Goal: Transaction & Acquisition: Book appointment/travel/reservation

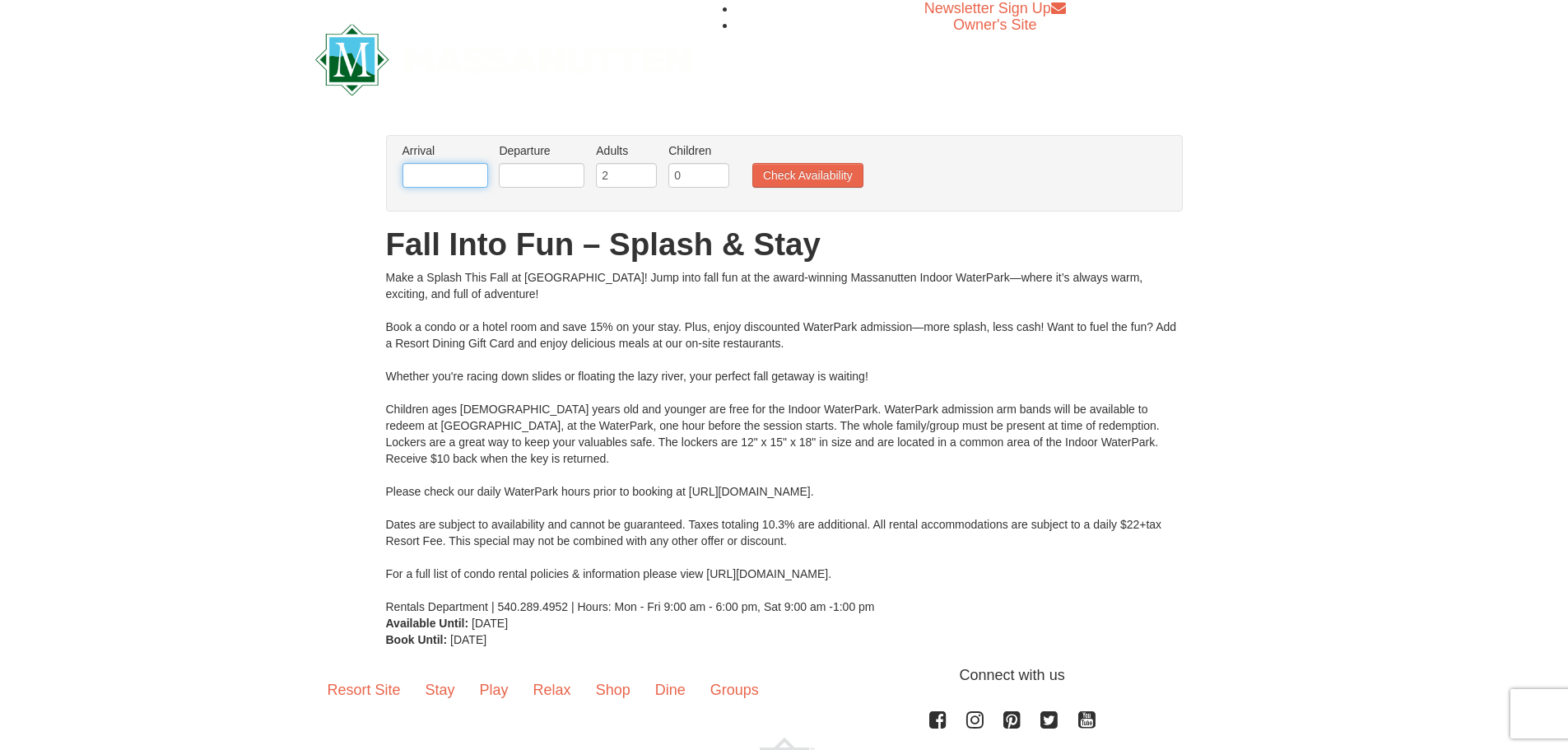
click at [467, 174] on input "text" at bounding box center [445, 175] width 86 height 24
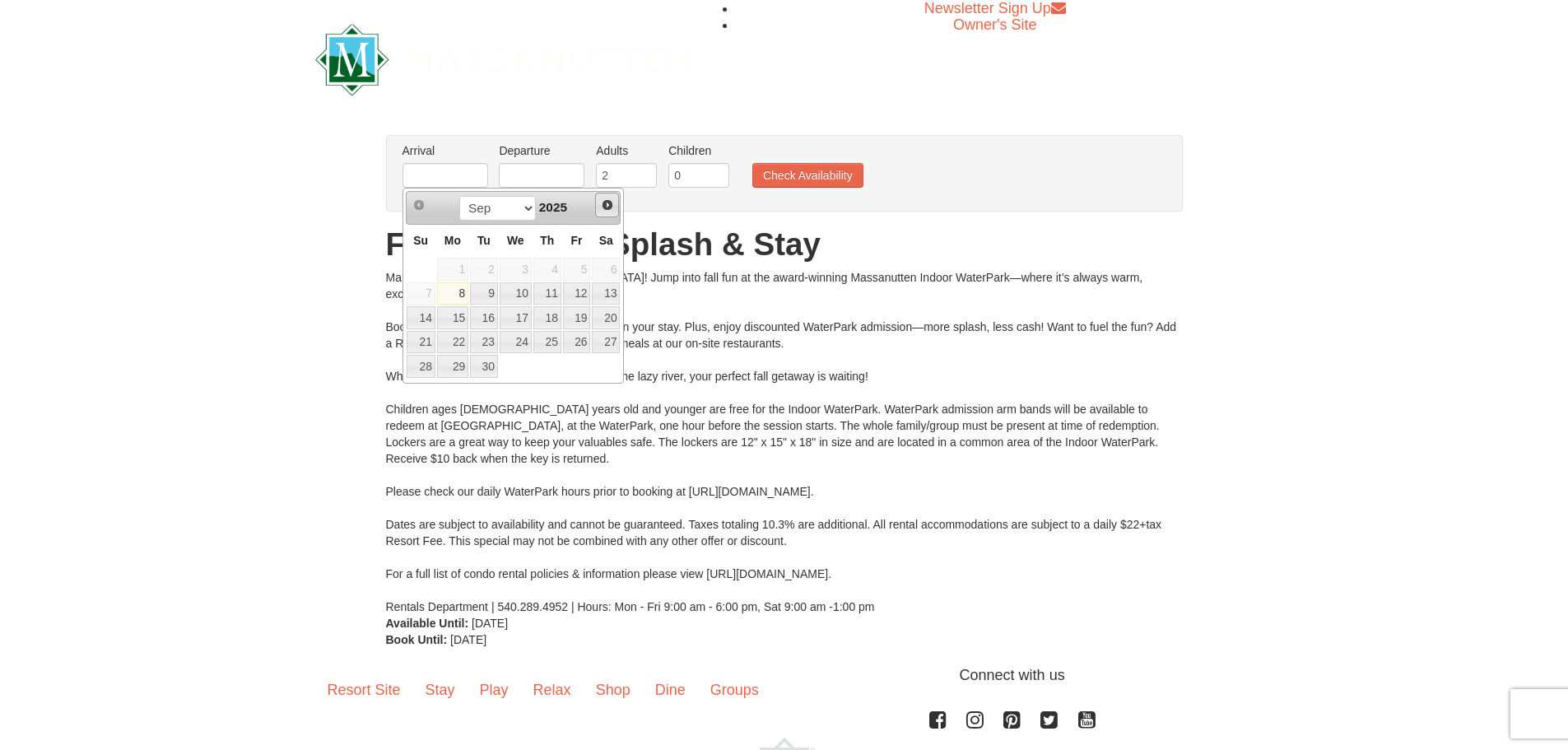
click at [609, 207] on span "Next" at bounding box center [607, 205] width 13 height 13
click at [425, 315] on link "12" at bounding box center [421, 317] width 29 height 23
type input "[DATE]"
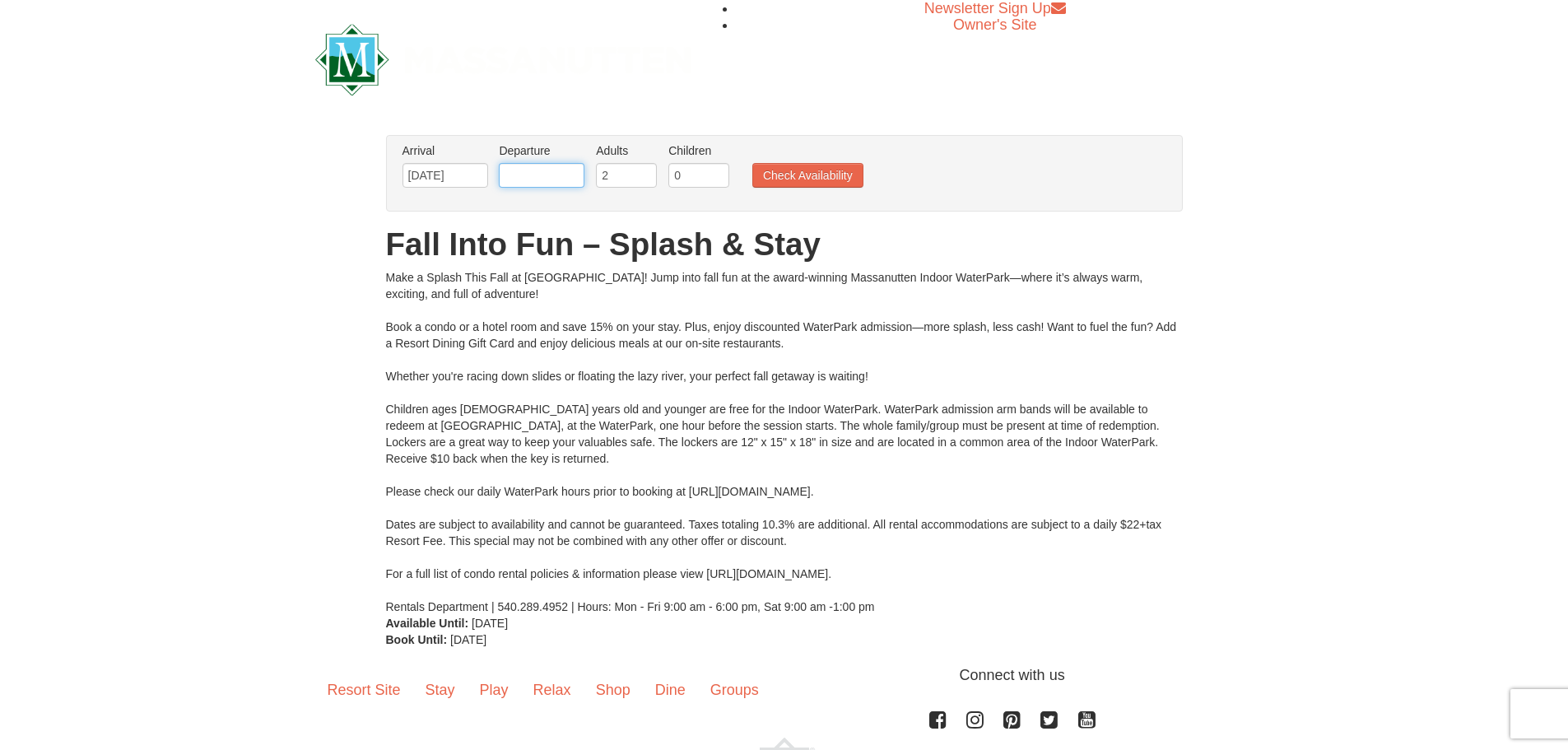
click at [542, 172] on input "text" at bounding box center [541, 175] width 86 height 24
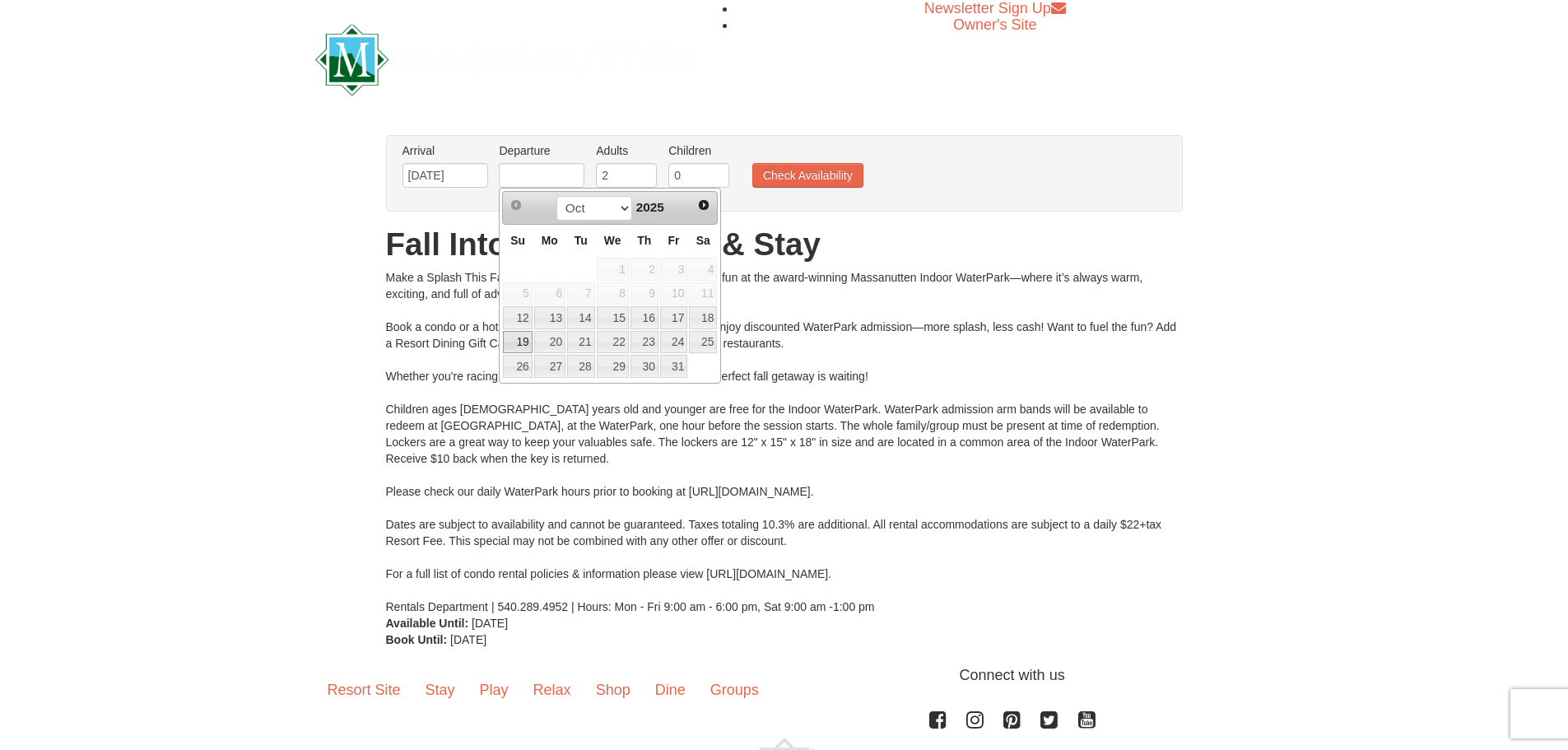
click at [516, 342] on link "19" at bounding box center [517, 342] width 29 height 23
type input "[DATE]"
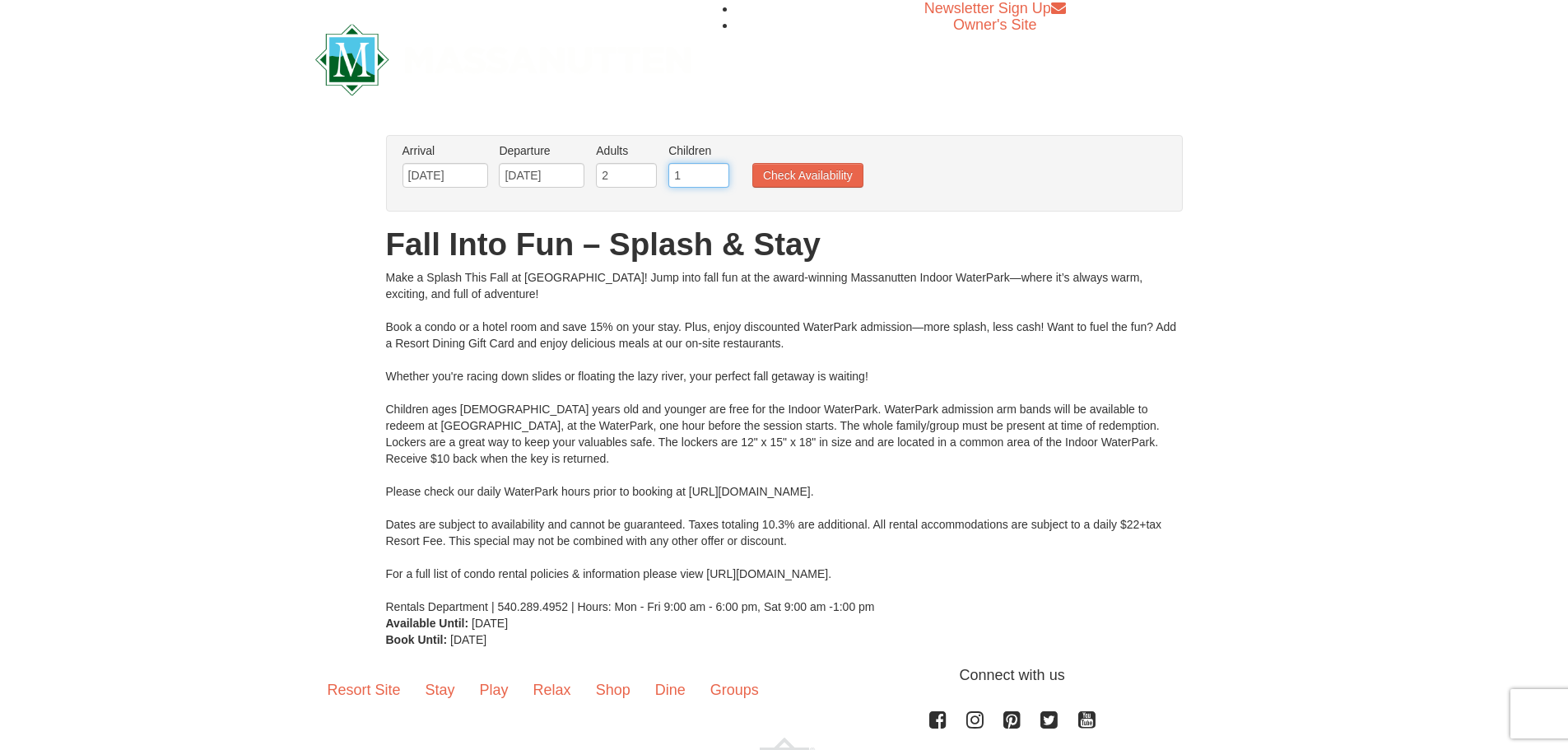
click at [714, 172] on input "1" at bounding box center [699, 175] width 61 height 24
type input "2"
click at [721, 171] on input "2" at bounding box center [699, 175] width 61 height 24
click at [792, 179] on button "Check Availability" at bounding box center [808, 175] width 111 height 24
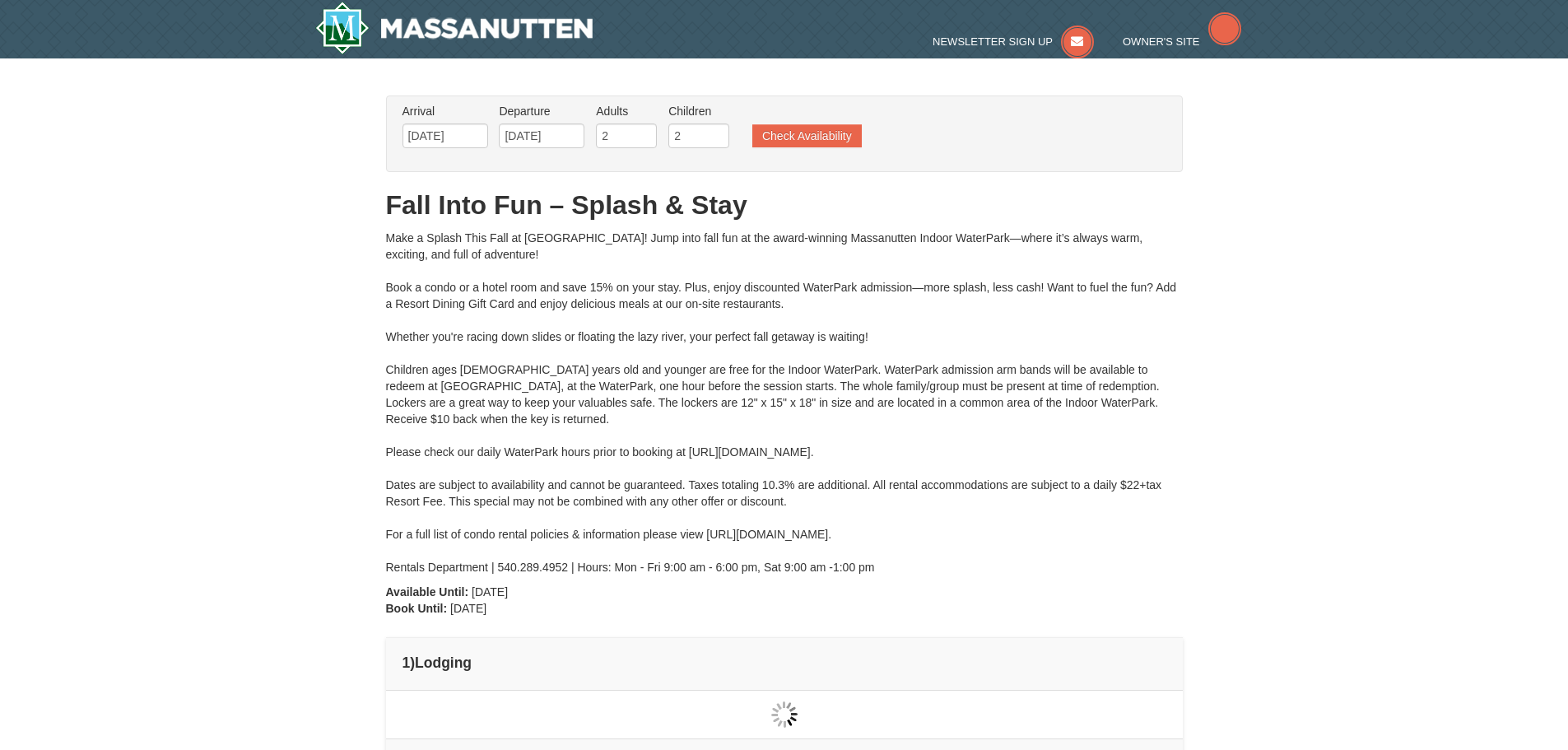
type input "[DATE]"
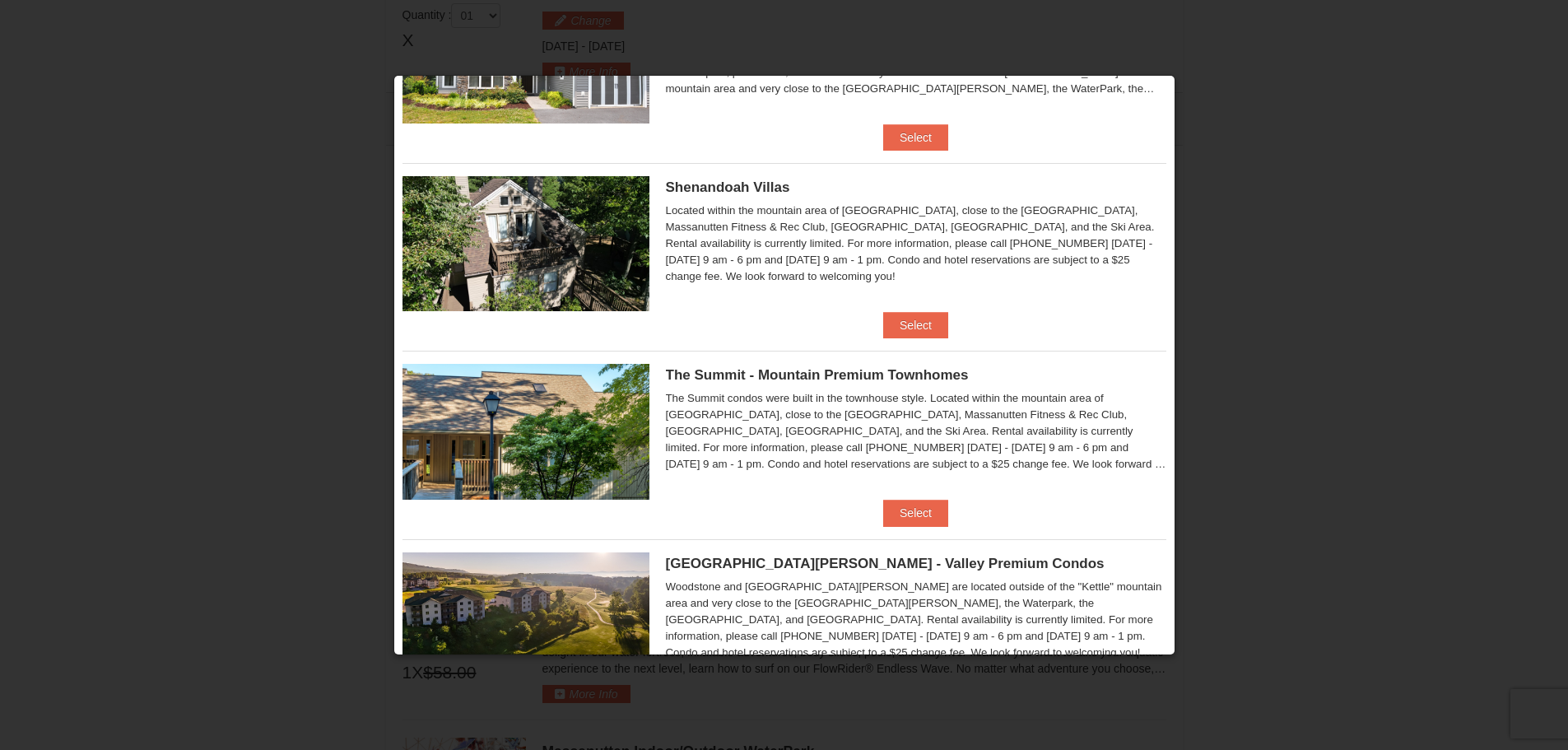
scroll to position [577, 0]
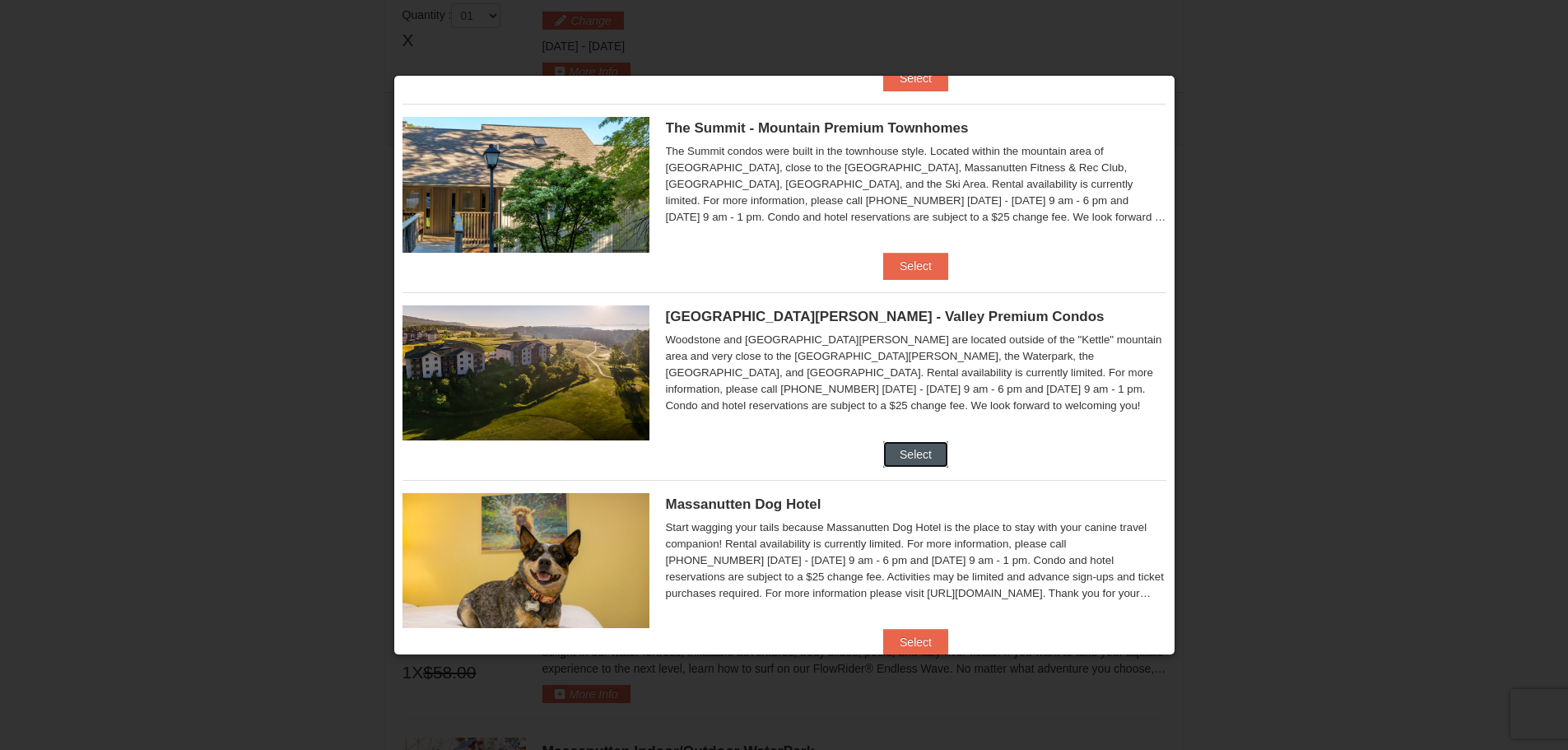
click at [904, 454] on button "Select" at bounding box center [916, 454] width 65 height 26
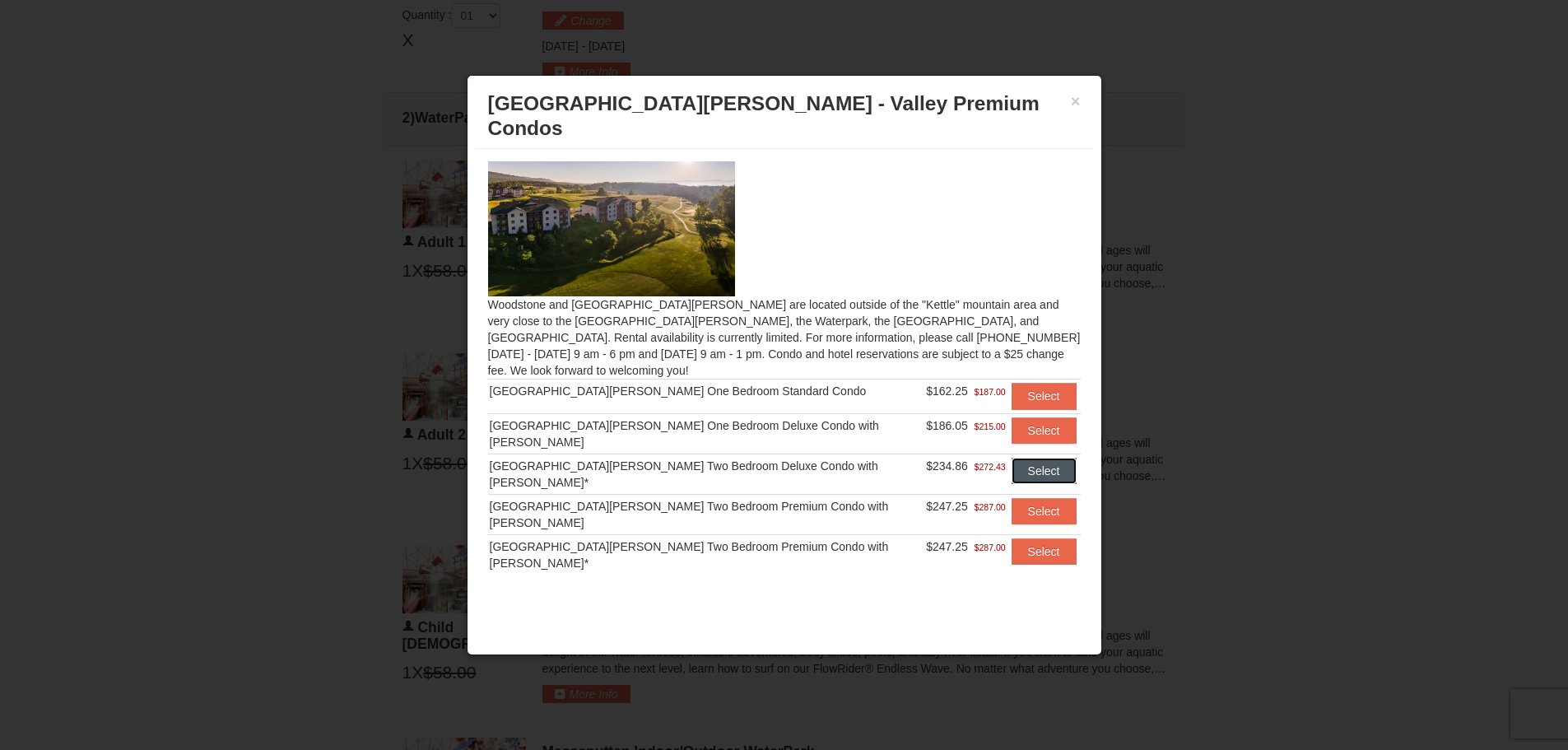
click at [1028, 458] on button "Select" at bounding box center [1044, 471] width 65 height 26
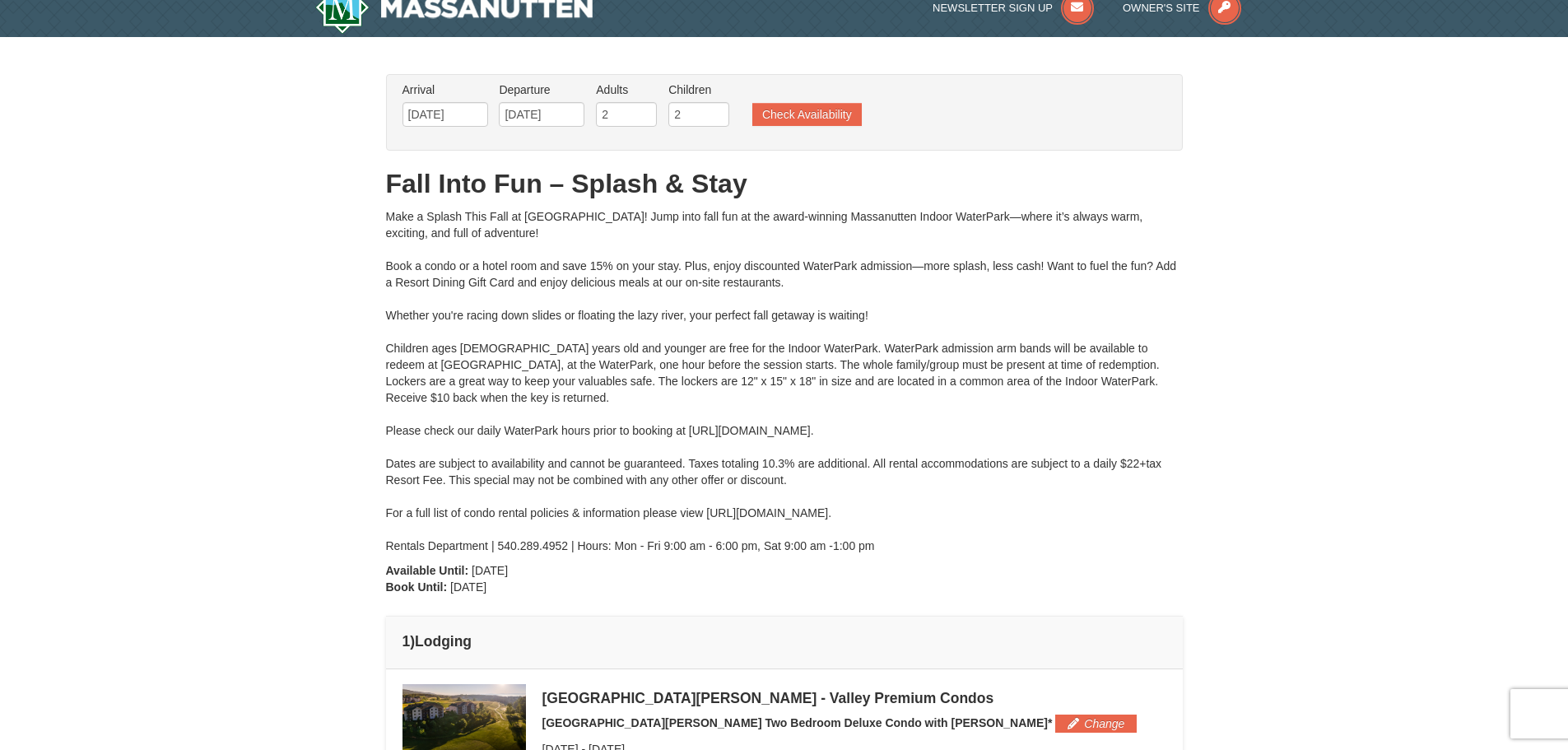
scroll to position [0, 0]
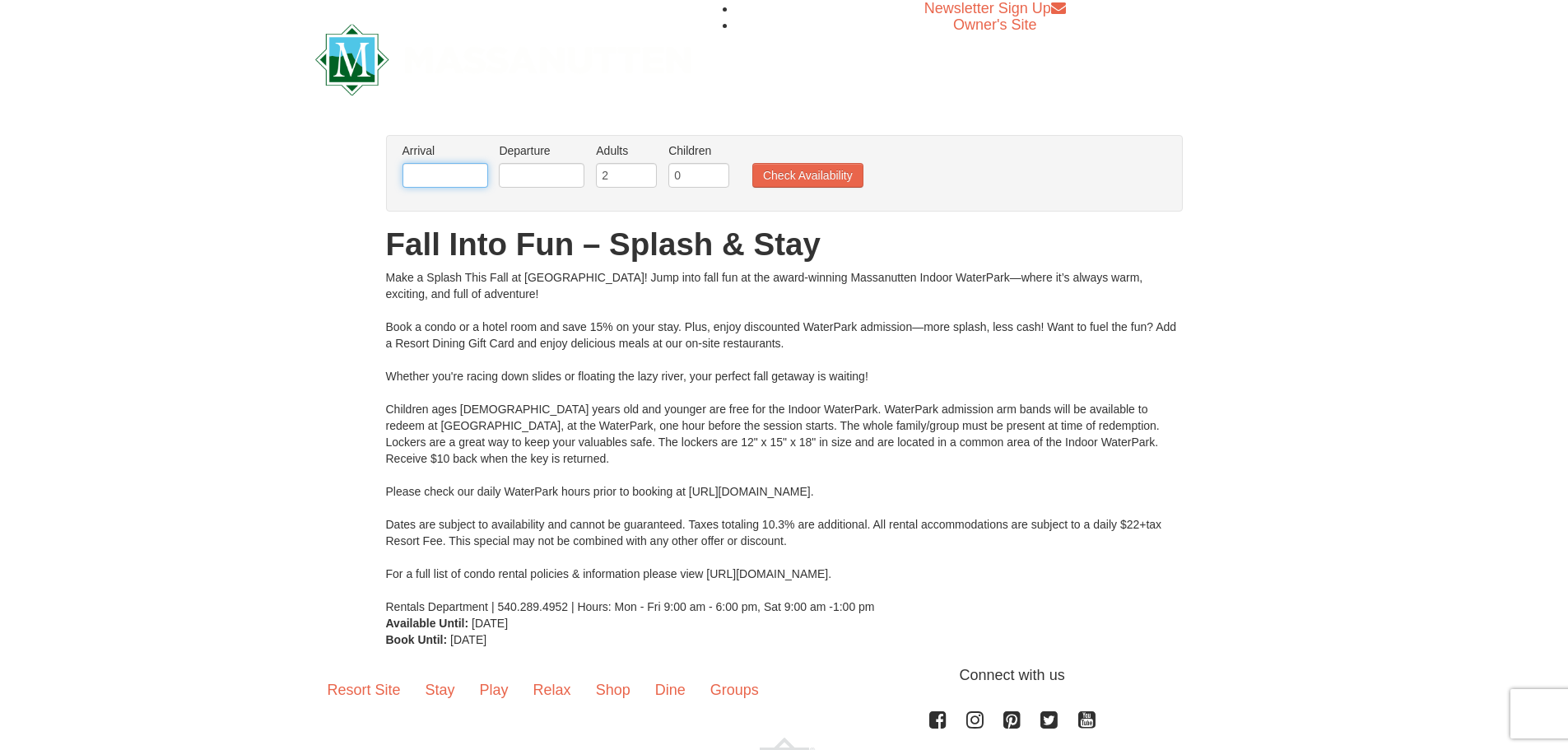
click at [473, 176] on input "text" at bounding box center [445, 175] width 86 height 24
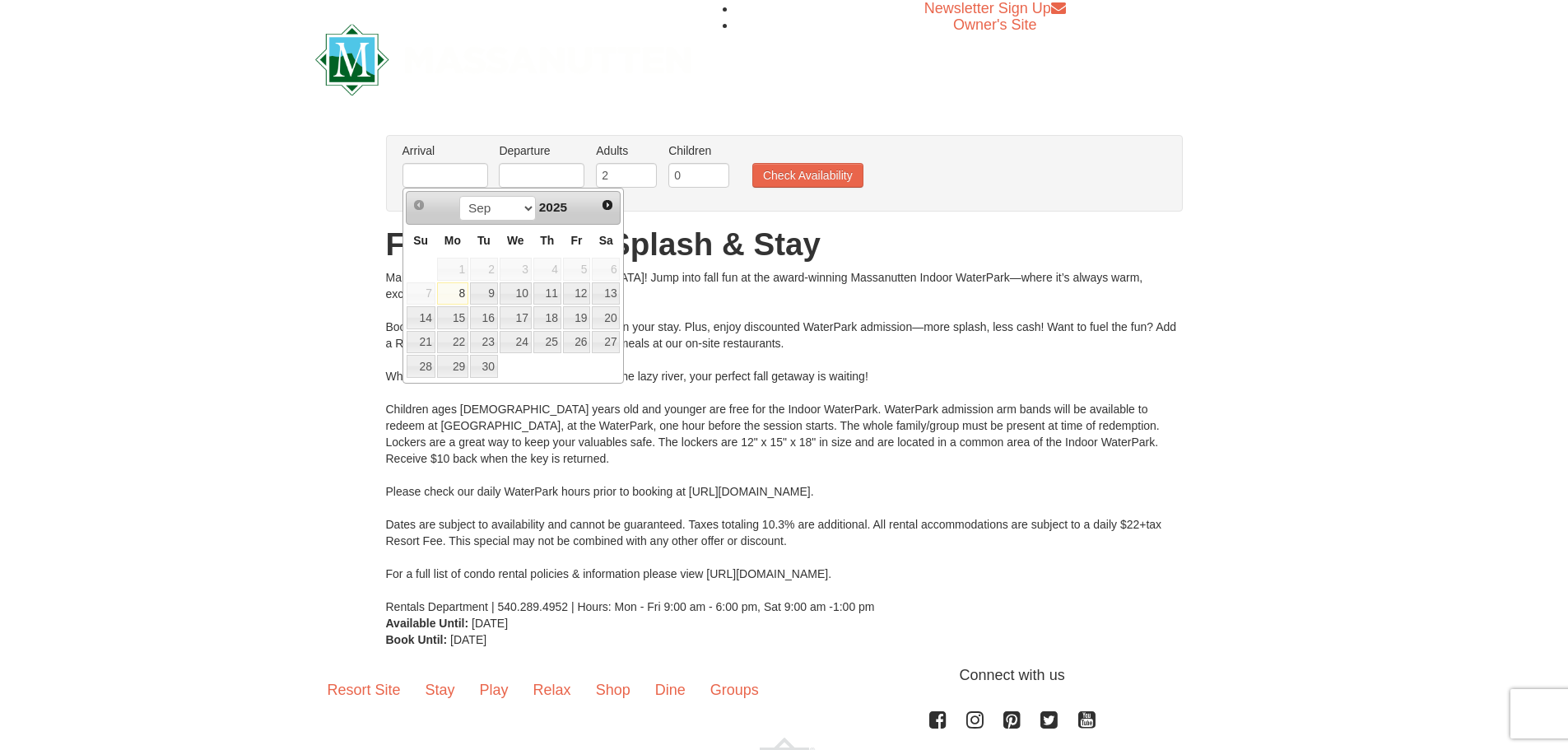
click at [694, 229] on h1 "Fall Into Fun – Splash & Stay" at bounding box center [784, 245] width 797 height 33
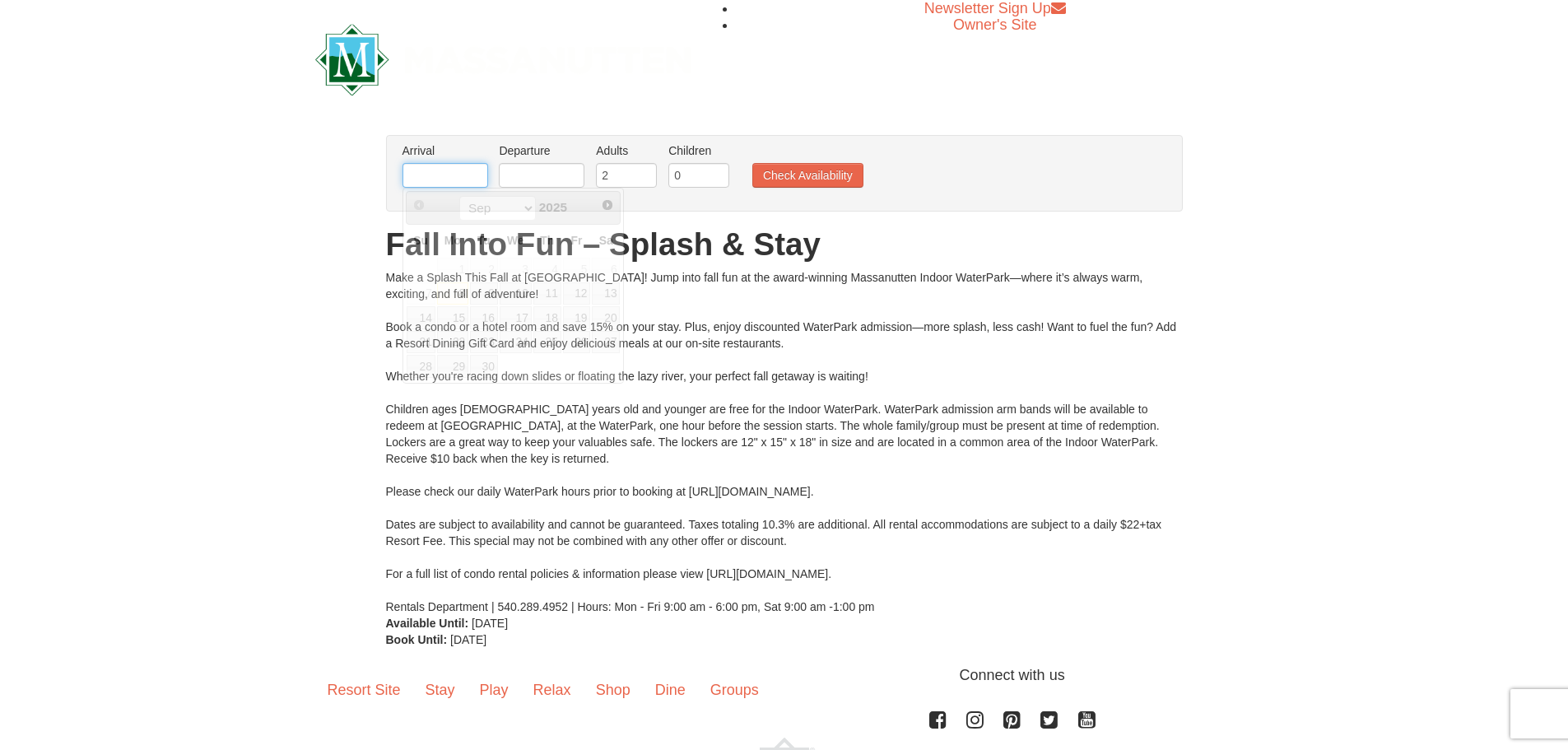
click at [461, 175] on input "text" at bounding box center [445, 175] width 86 height 24
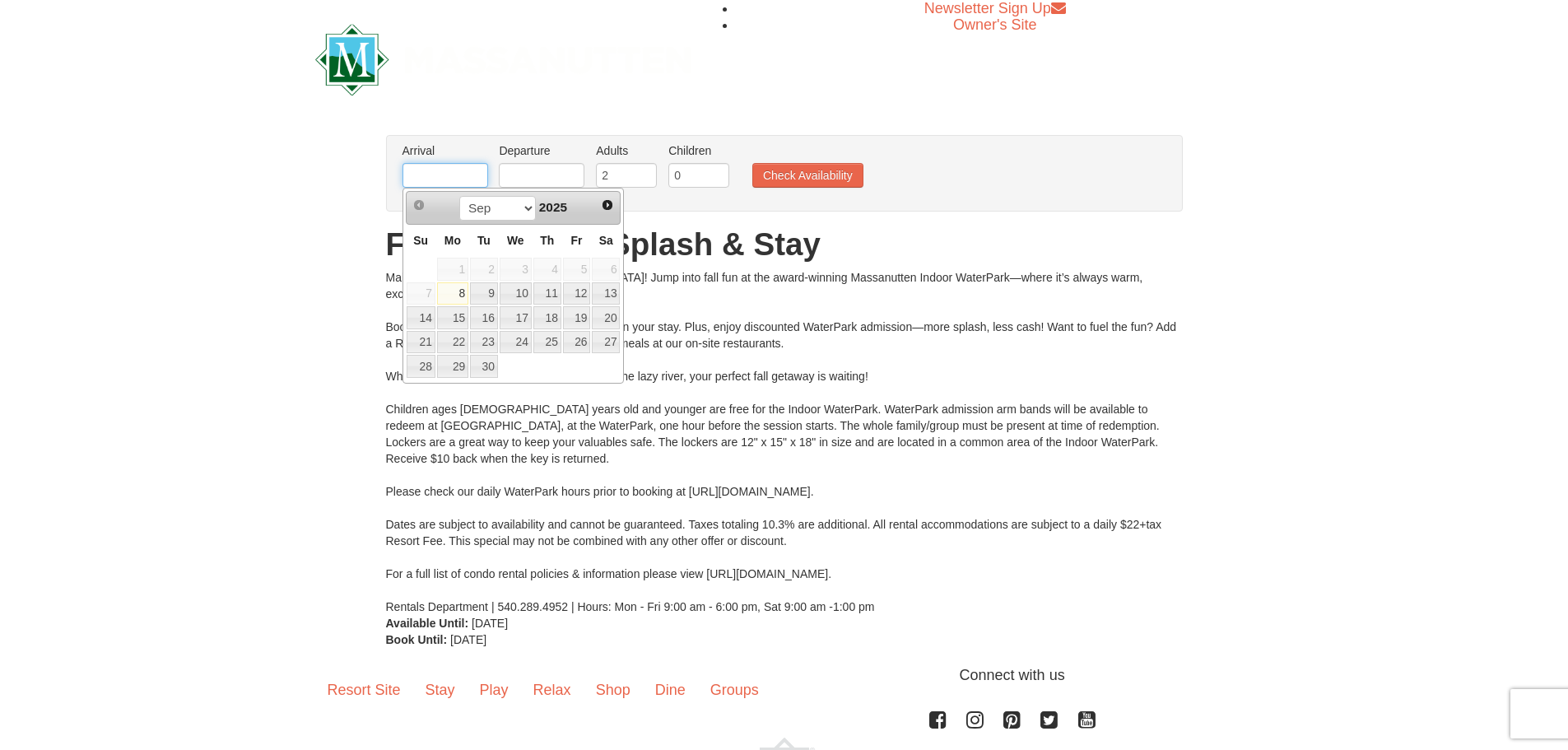
type input "[DATE]"
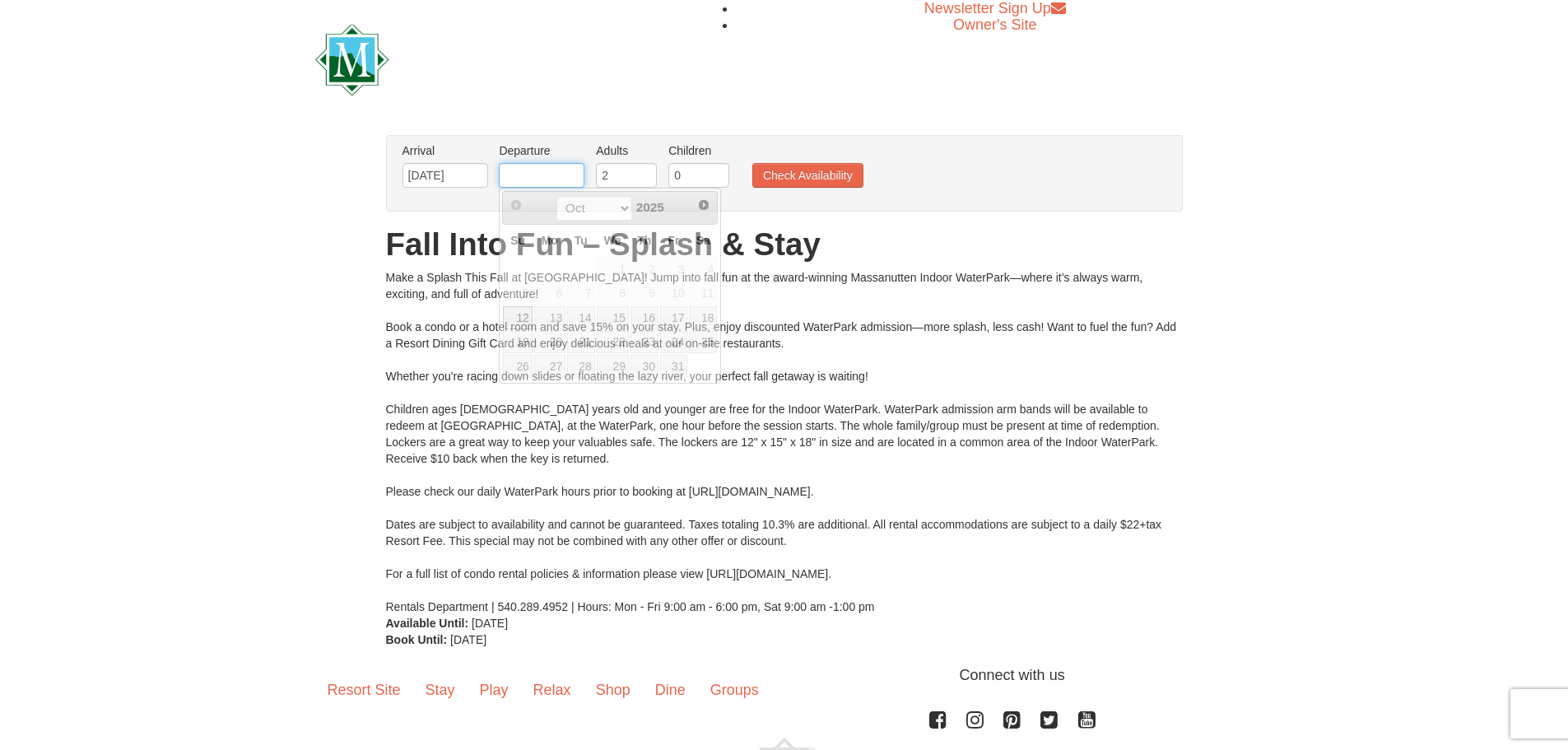
click at [567, 173] on input "text" at bounding box center [541, 175] width 86 height 24
type input "[DATE]"
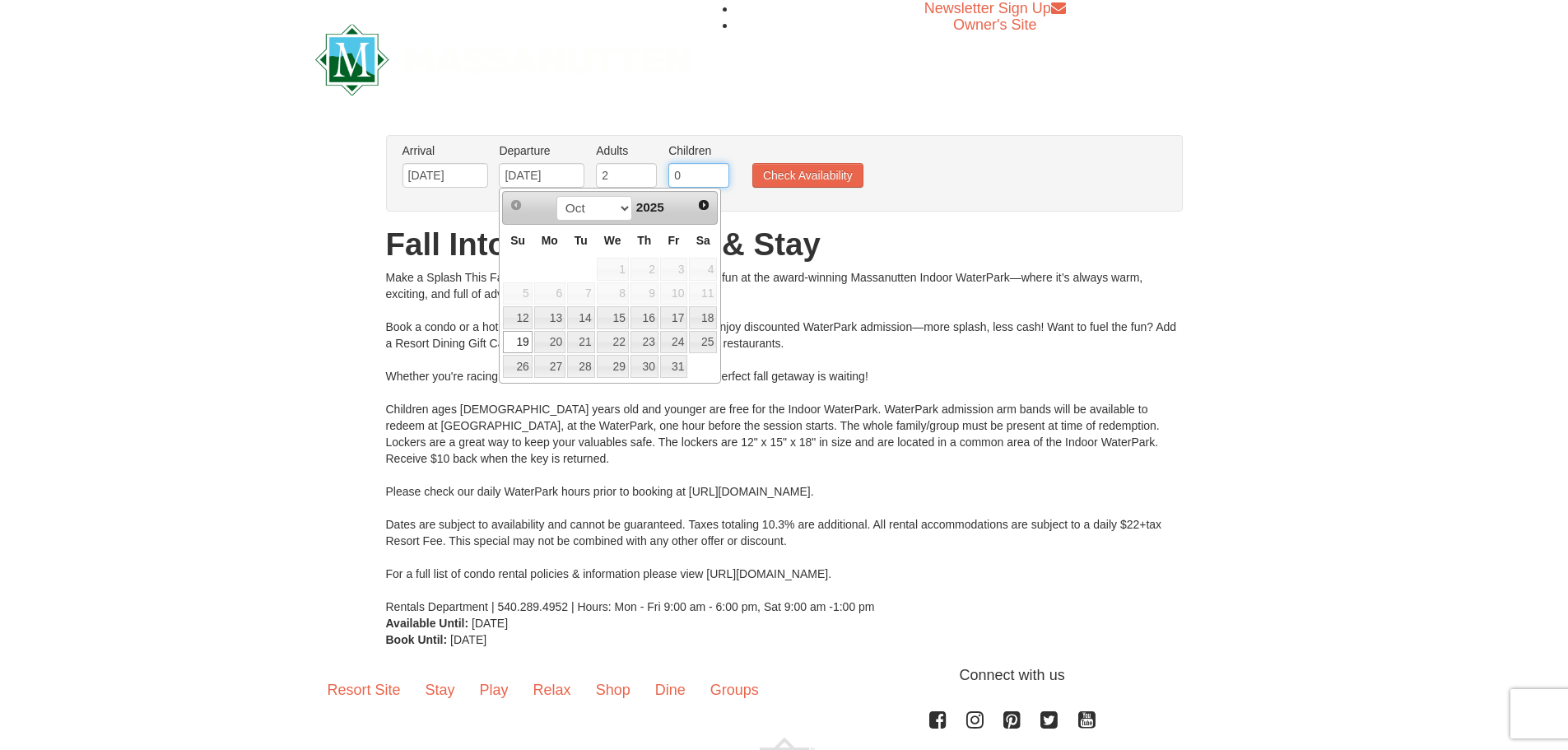
click at [703, 167] on input "0" at bounding box center [699, 175] width 61 height 24
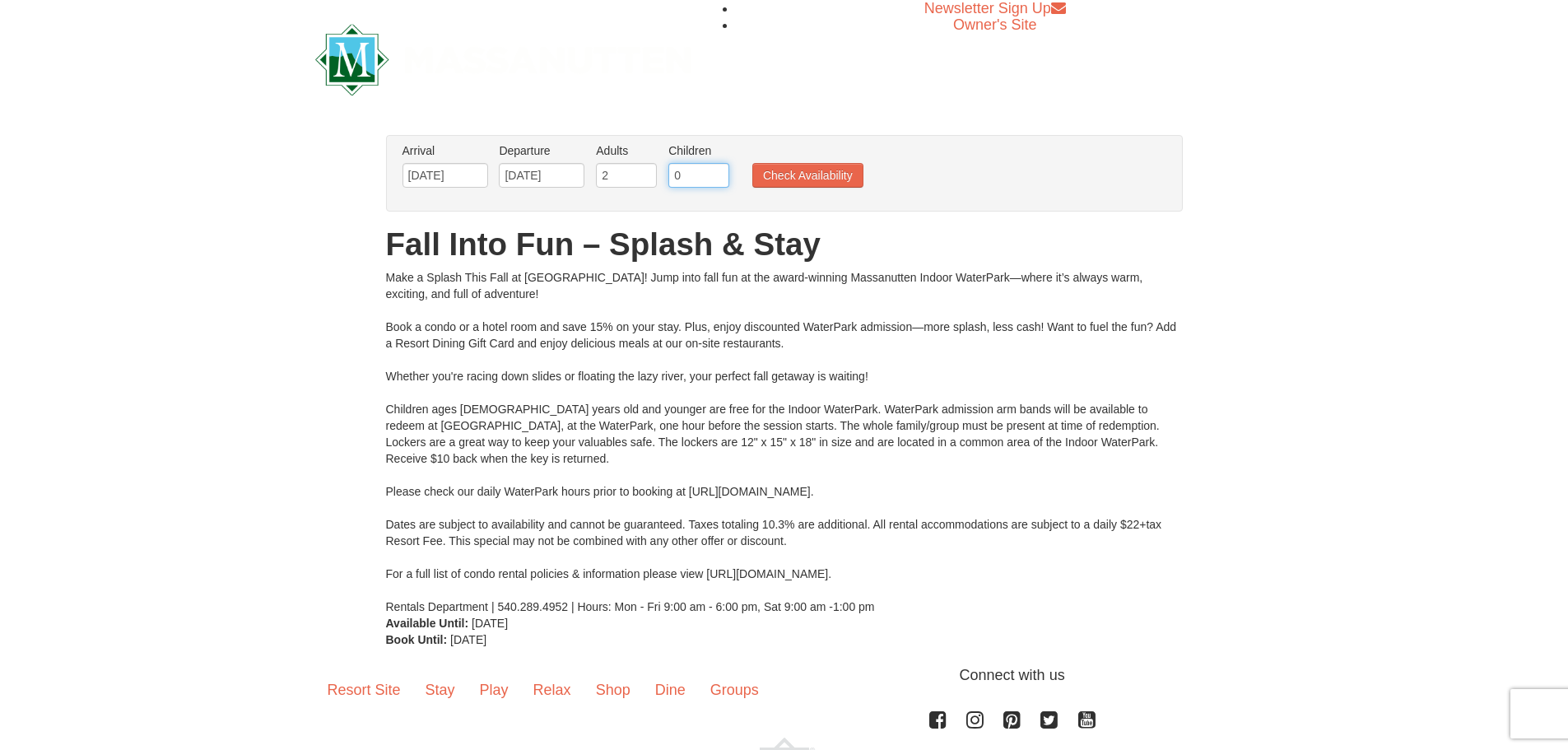
click at [703, 167] on input "0" at bounding box center [699, 175] width 61 height 24
click at [719, 171] on input "1" at bounding box center [699, 175] width 61 height 24
type input "2"
click at [719, 171] on input "2" at bounding box center [699, 175] width 61 height 24
click at [785, 179] on button "Check Availability" at bounding box center [808, 175] width 111 height 24
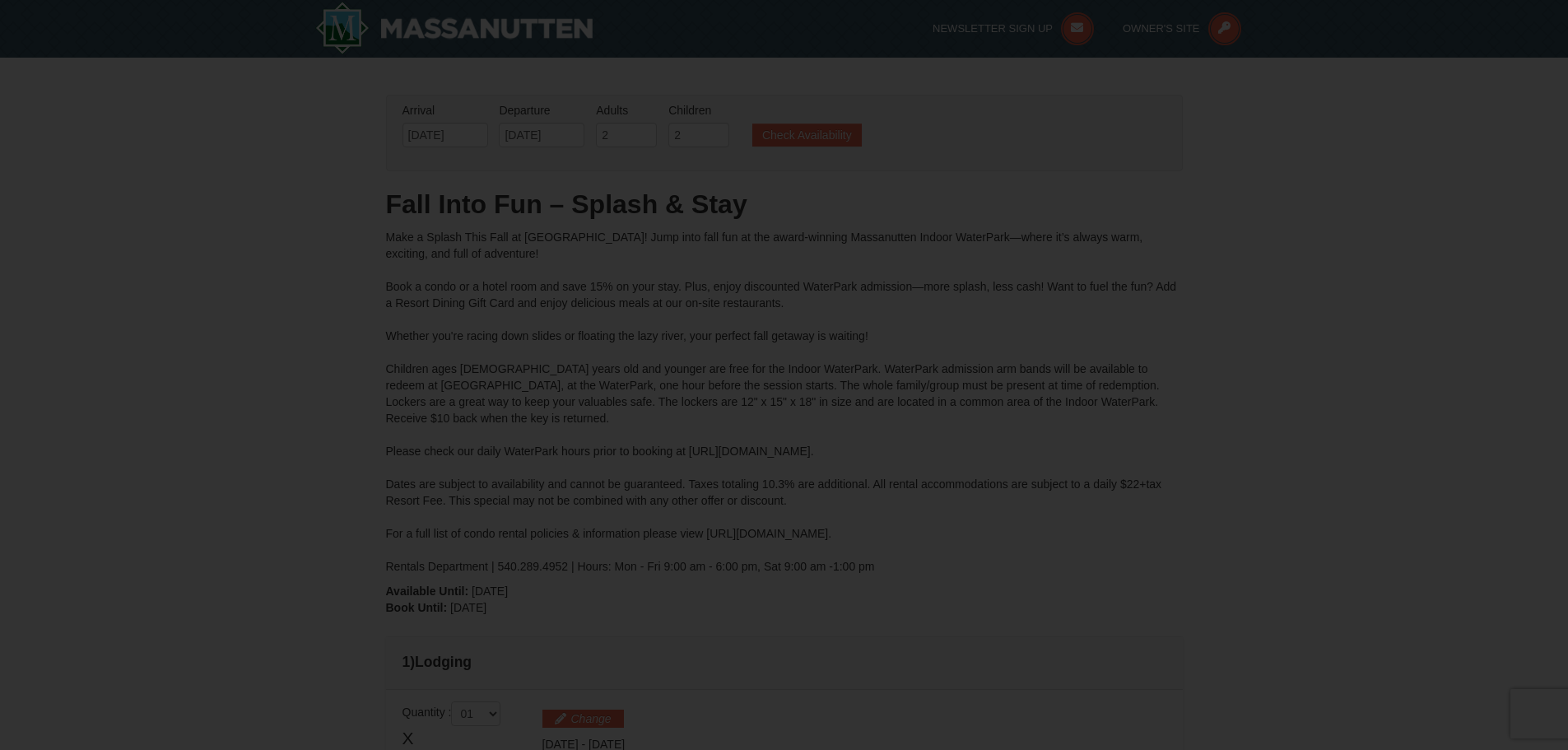
type input "[DATE]"
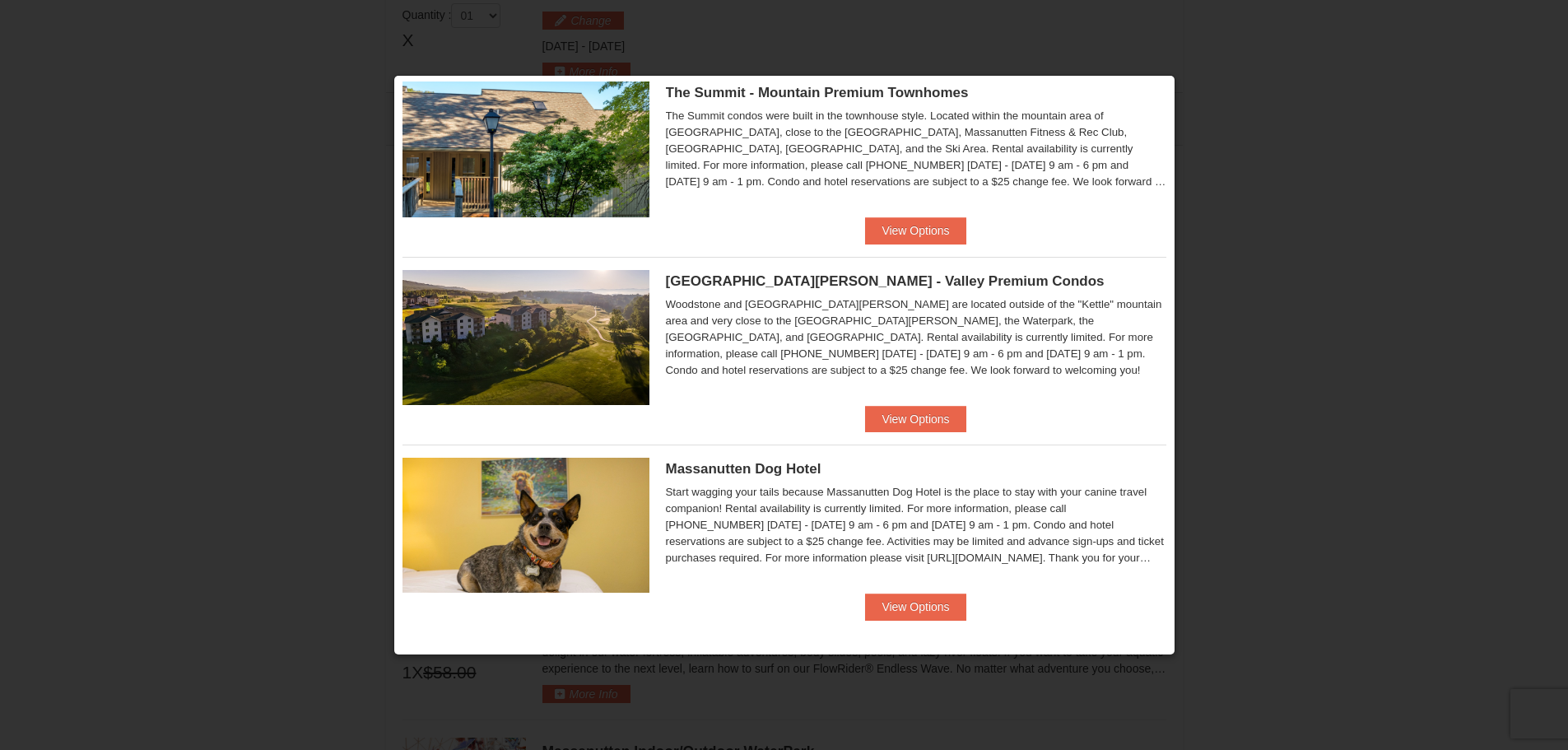
scroll to position [616, 0]
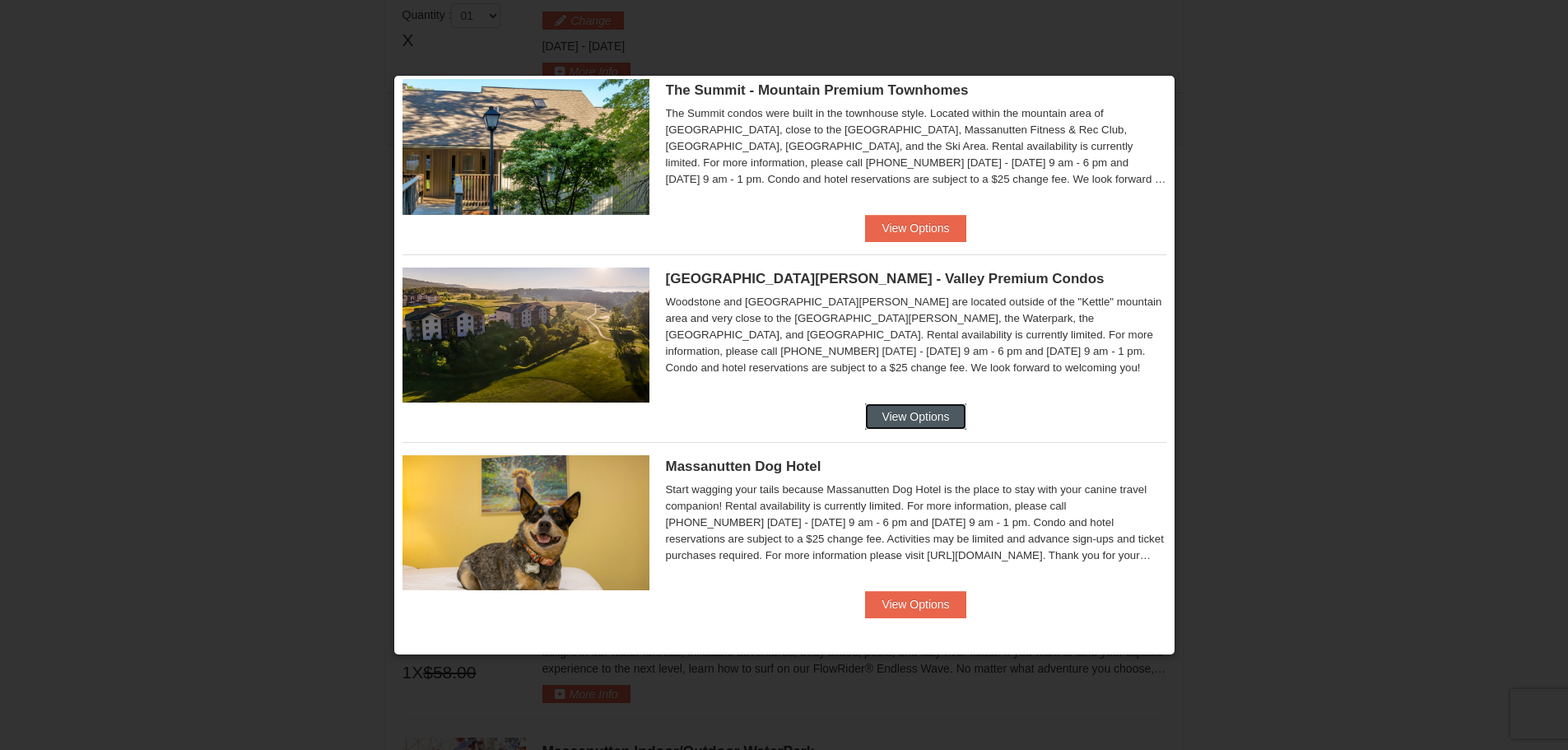
click at [924, 425] on button "View Options" at bounding box center [916, 416] width 101 height 26
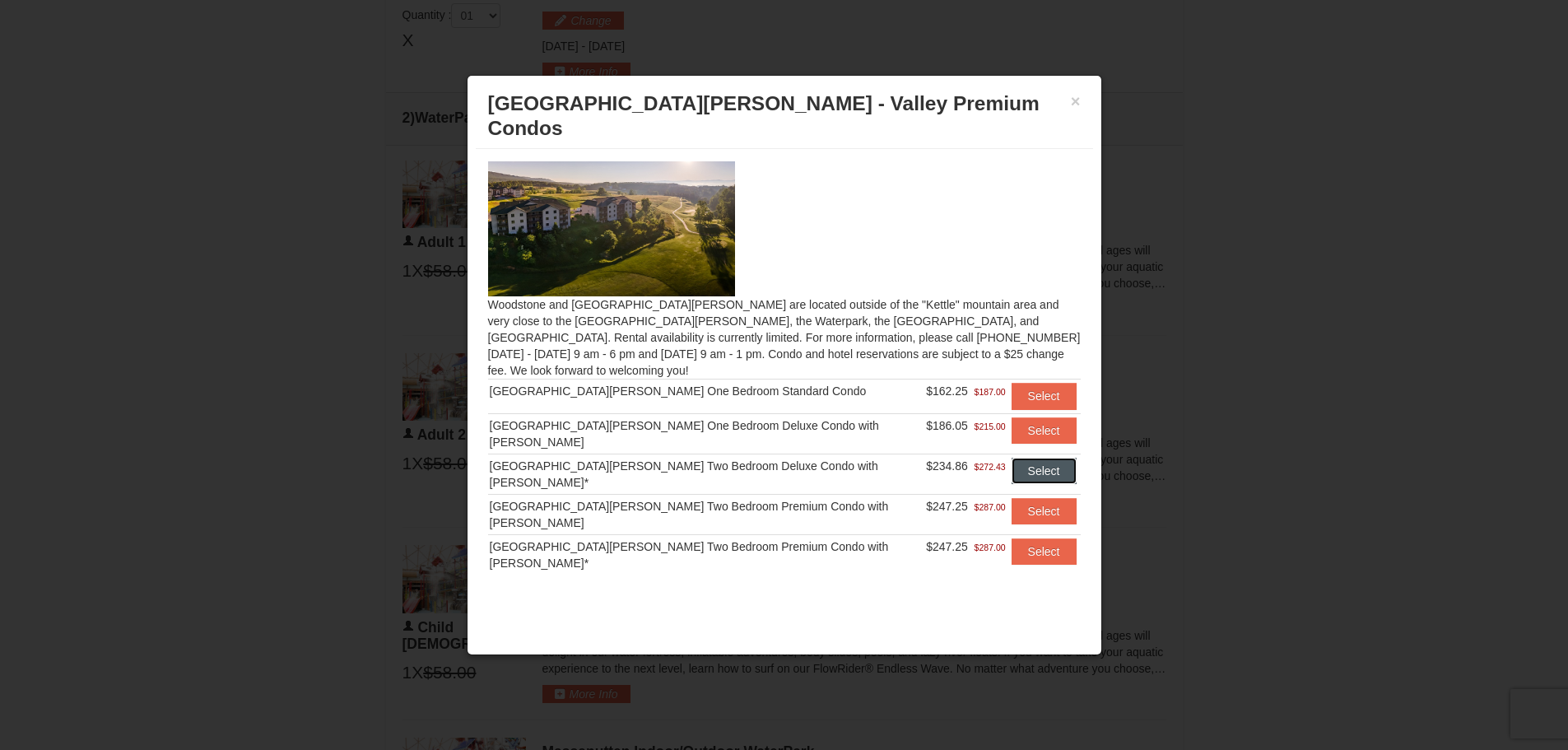
click at [1037, 458] on button "Select" at bounding box center [1044, 471] width 65 height 26
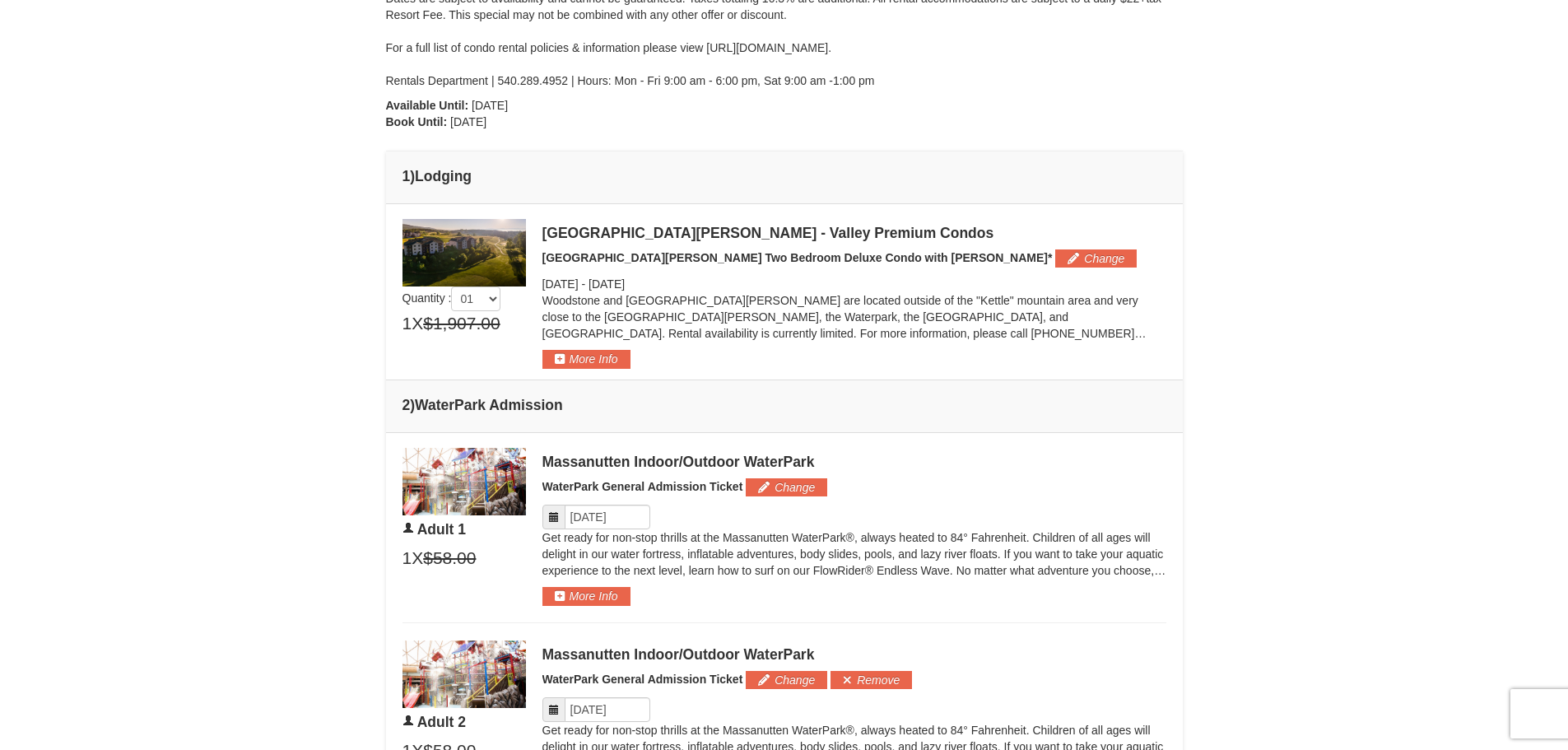
scroll to position [509, 0]
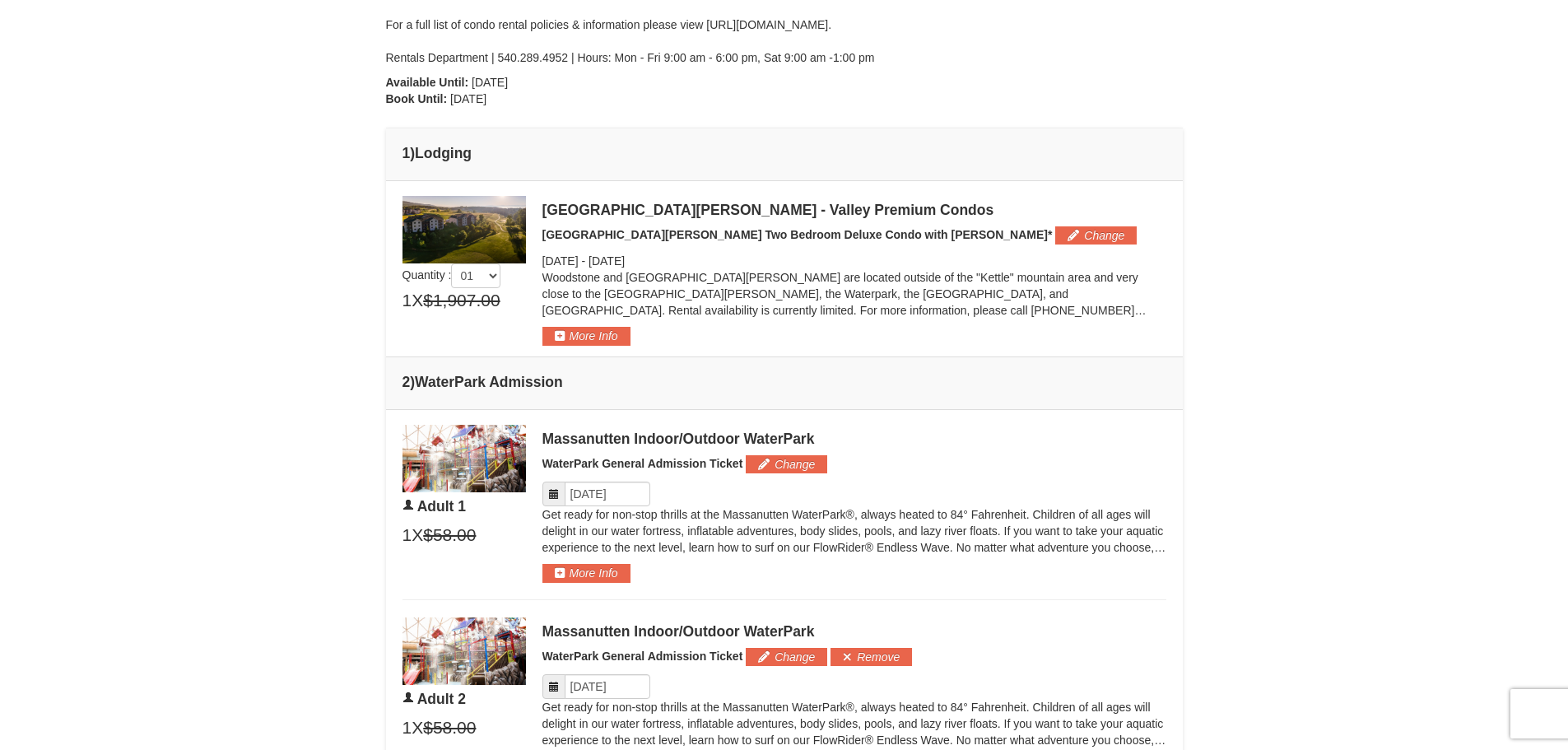
drag, startPoint x: 415, startPoint y: 373, endPoint x: 575, endPoint y: 376, distance: 160.0
click at [575, 376] on h4 "2 ) WaterPark Admission" at bounding box center [784, 382] width 764 height 16
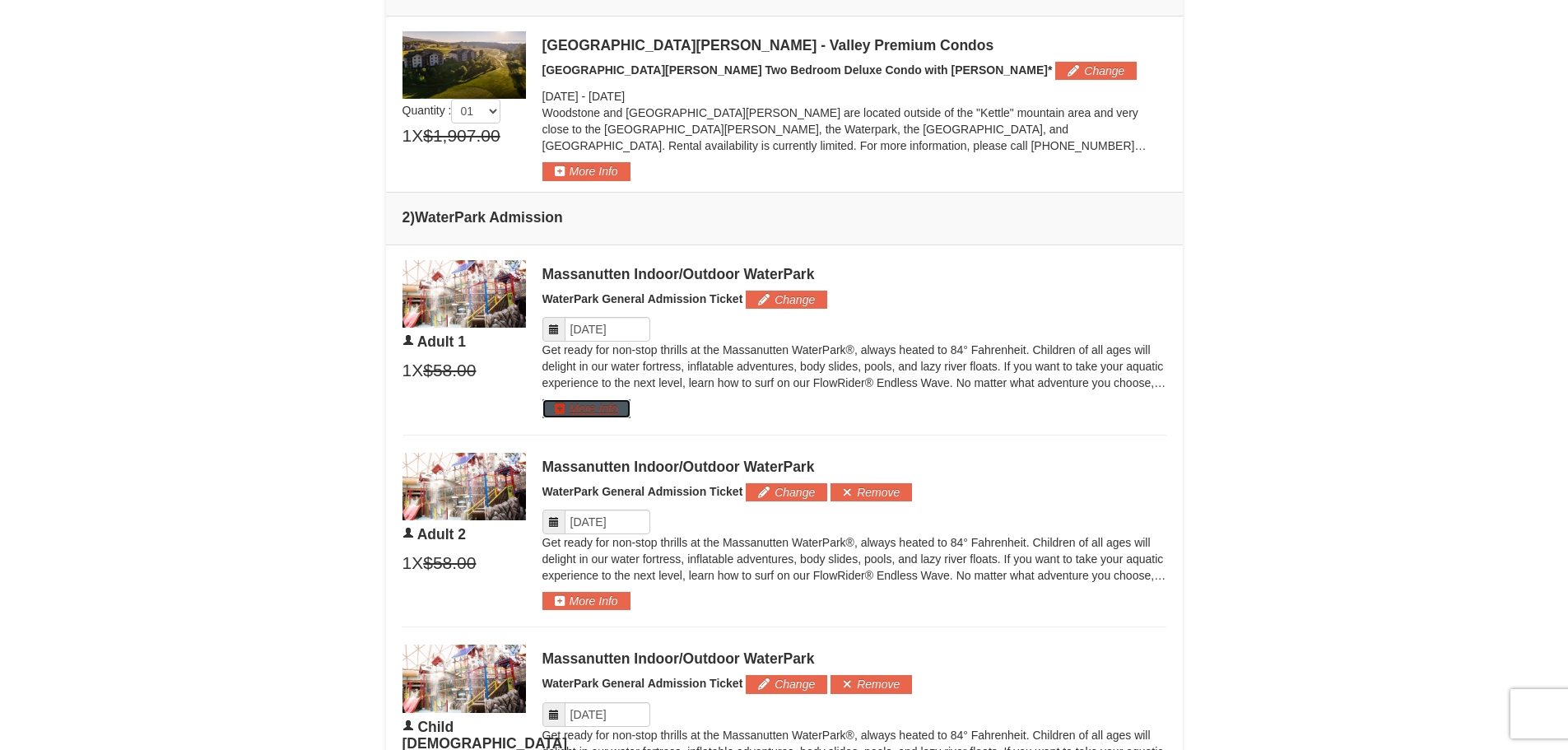
click at [595, 413] on button "More Info" at bounding box center [587, 408] width 88 height 18
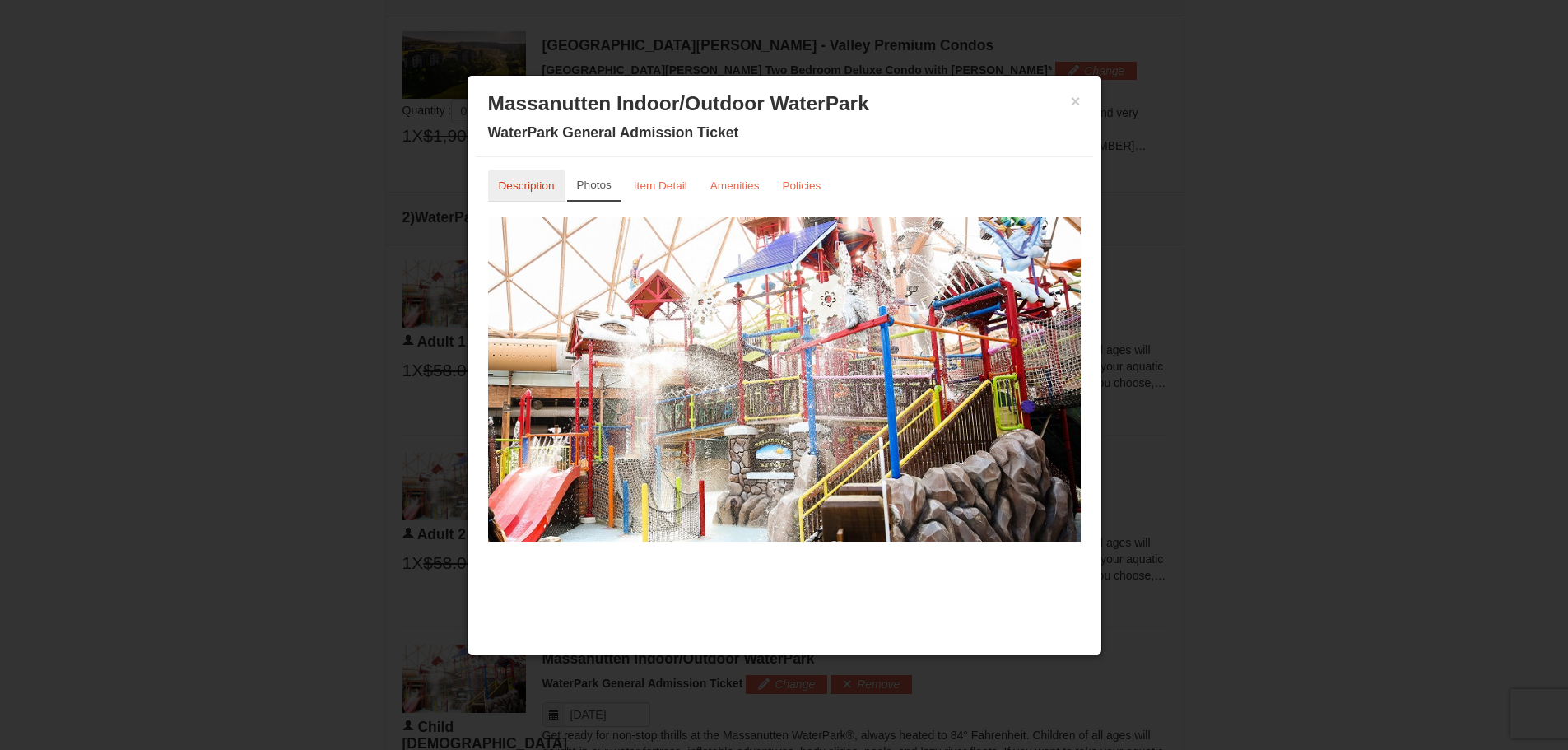
click at [543, 192] on small "Description" at bounding box center [526, 186] width 56 height 12
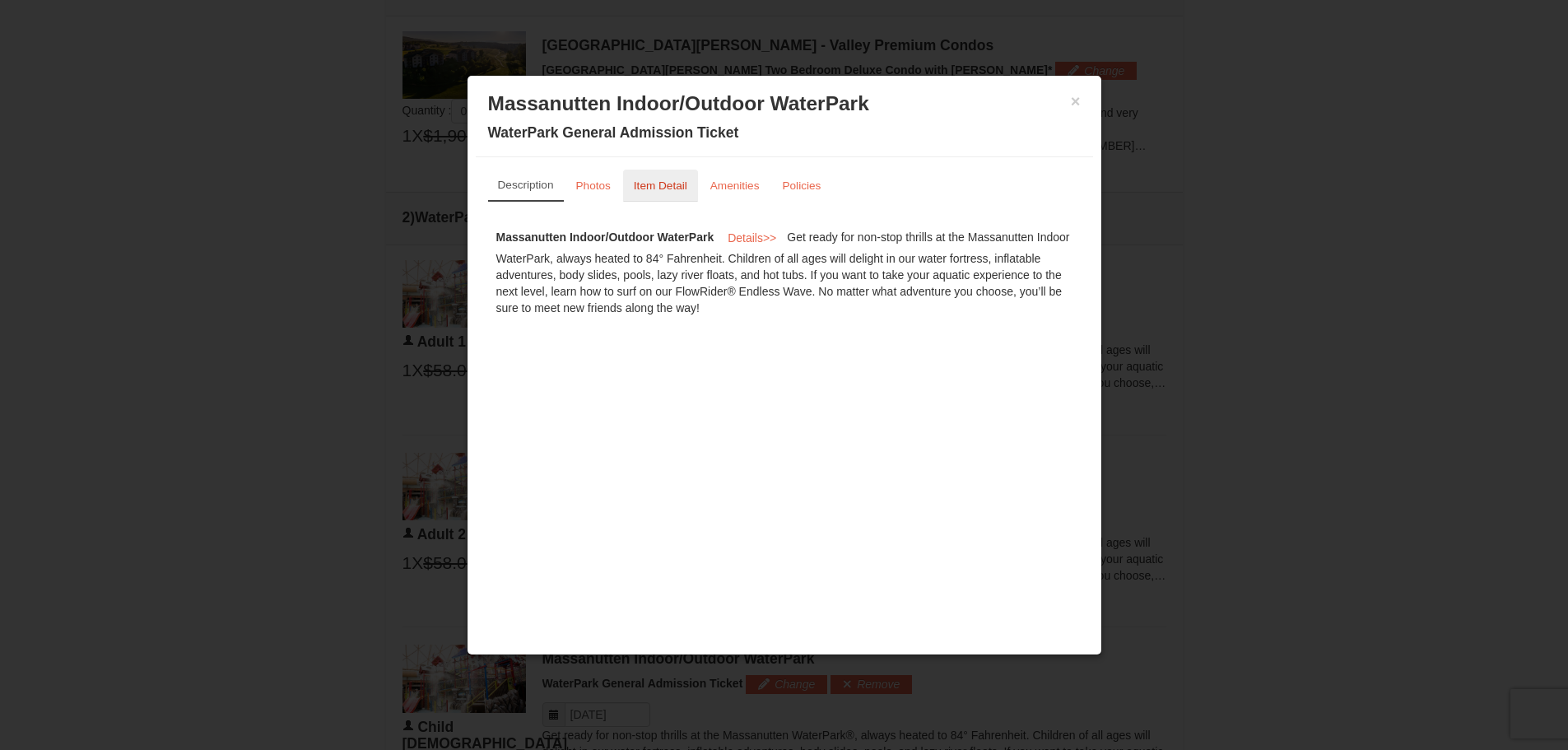
click at [646, 180] on small "Item Detail" at bounding box center [661, 186] width 54 height 12
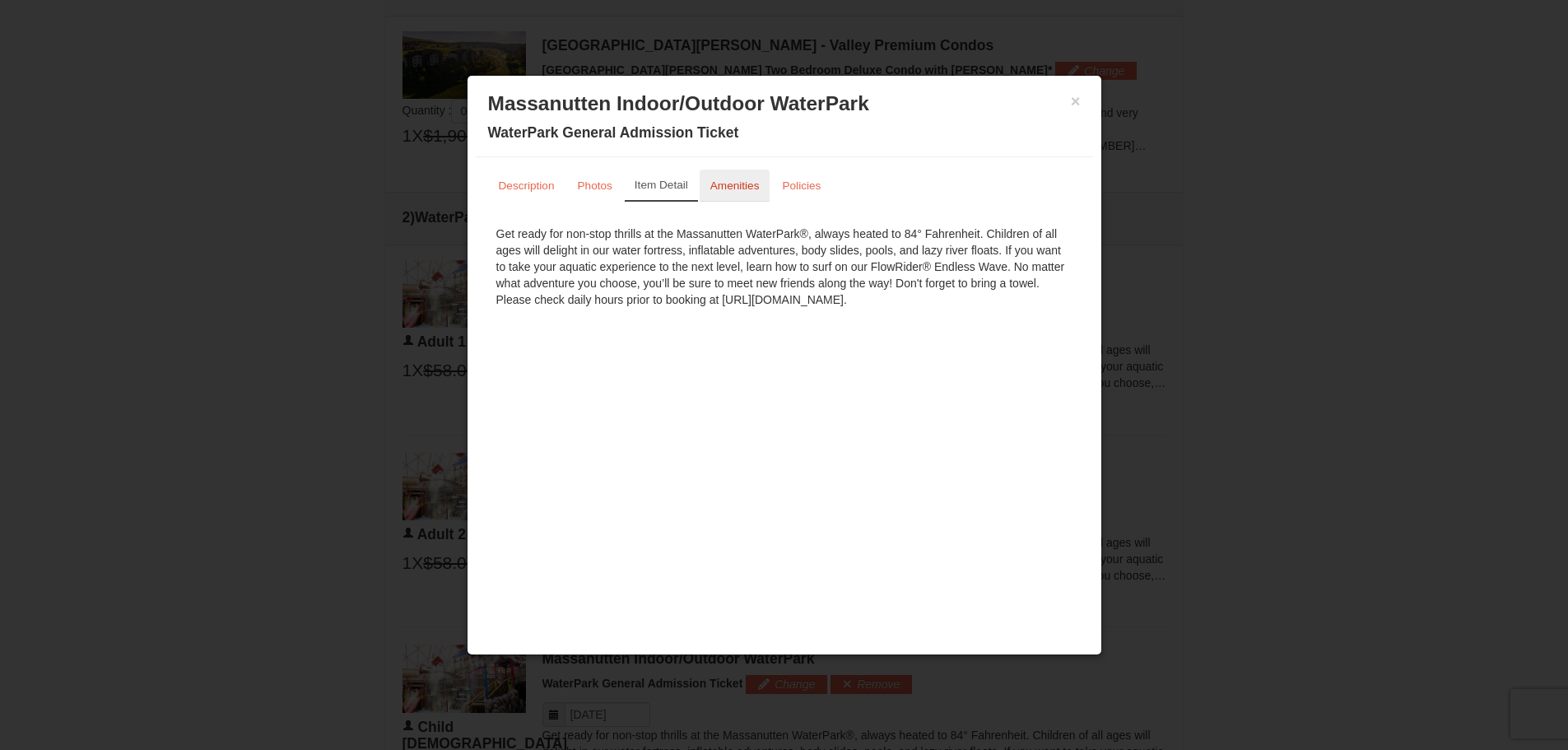
click at [727, 189] on small "Amenities" at bounding box center [735, 186] width 49 height 12
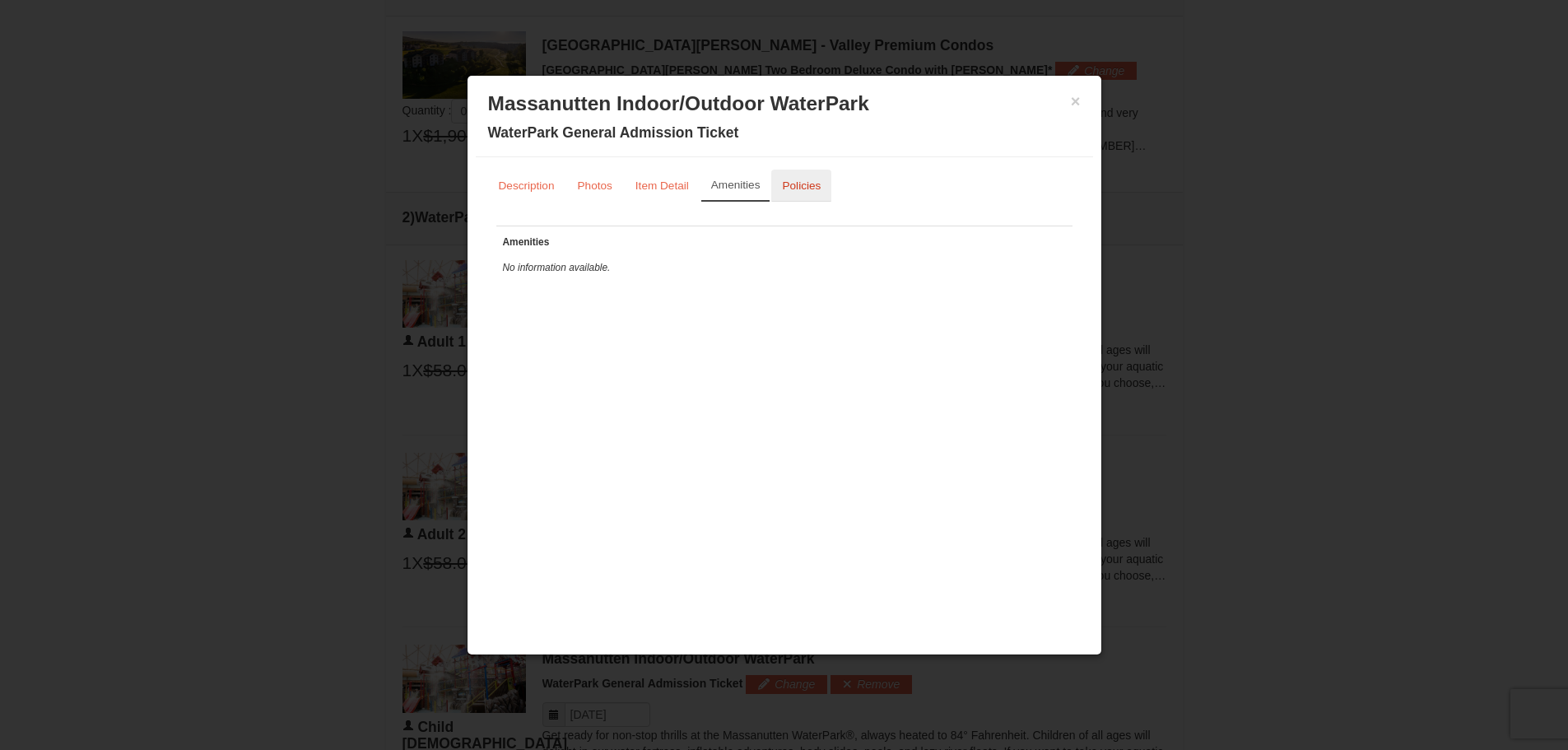
click at [793, 187] on small "Policies" at bounding box center [801, 186] width 39 height 12
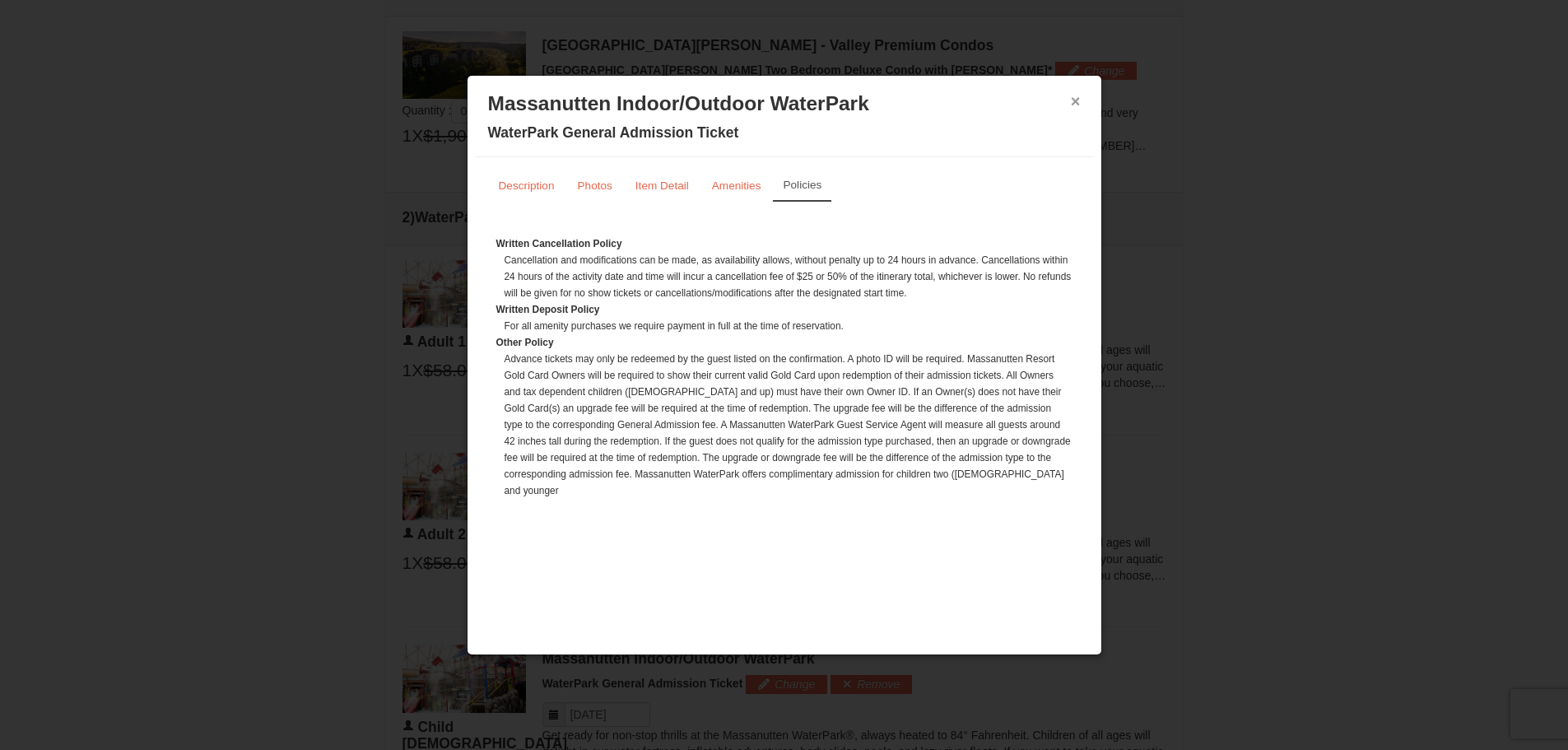
click at [1075, 95] on button "×" at bounding box center [1075, 101] width 10 height 16
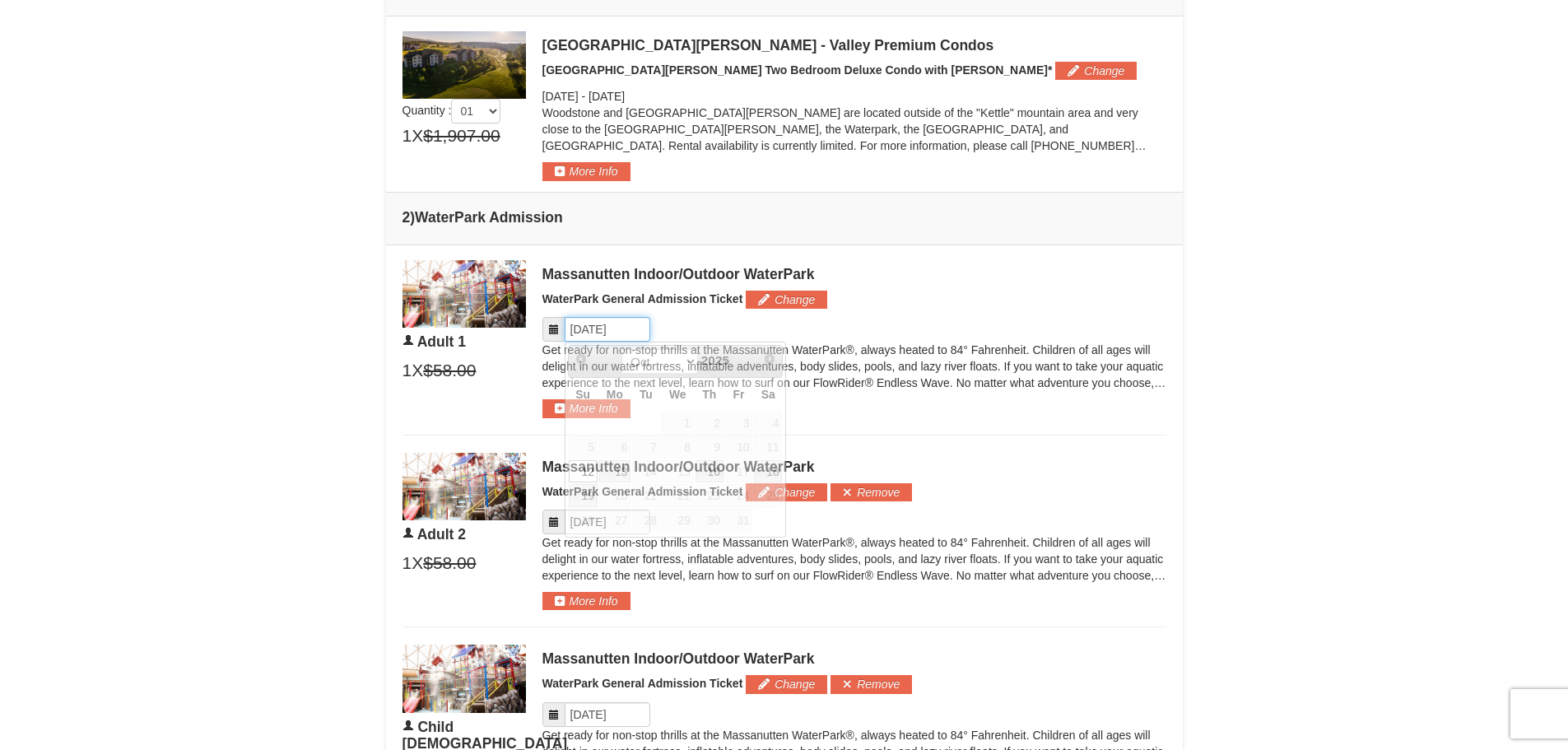
click at [572, 329] on input "Please format dates MM/DD/YYYY" at bounding box center [607, 329] width 86 height 24
click at [880, 305] on h5 "WaterPark General Admission Ticket Change" at bounding box center [855, 299] width 624 height 18
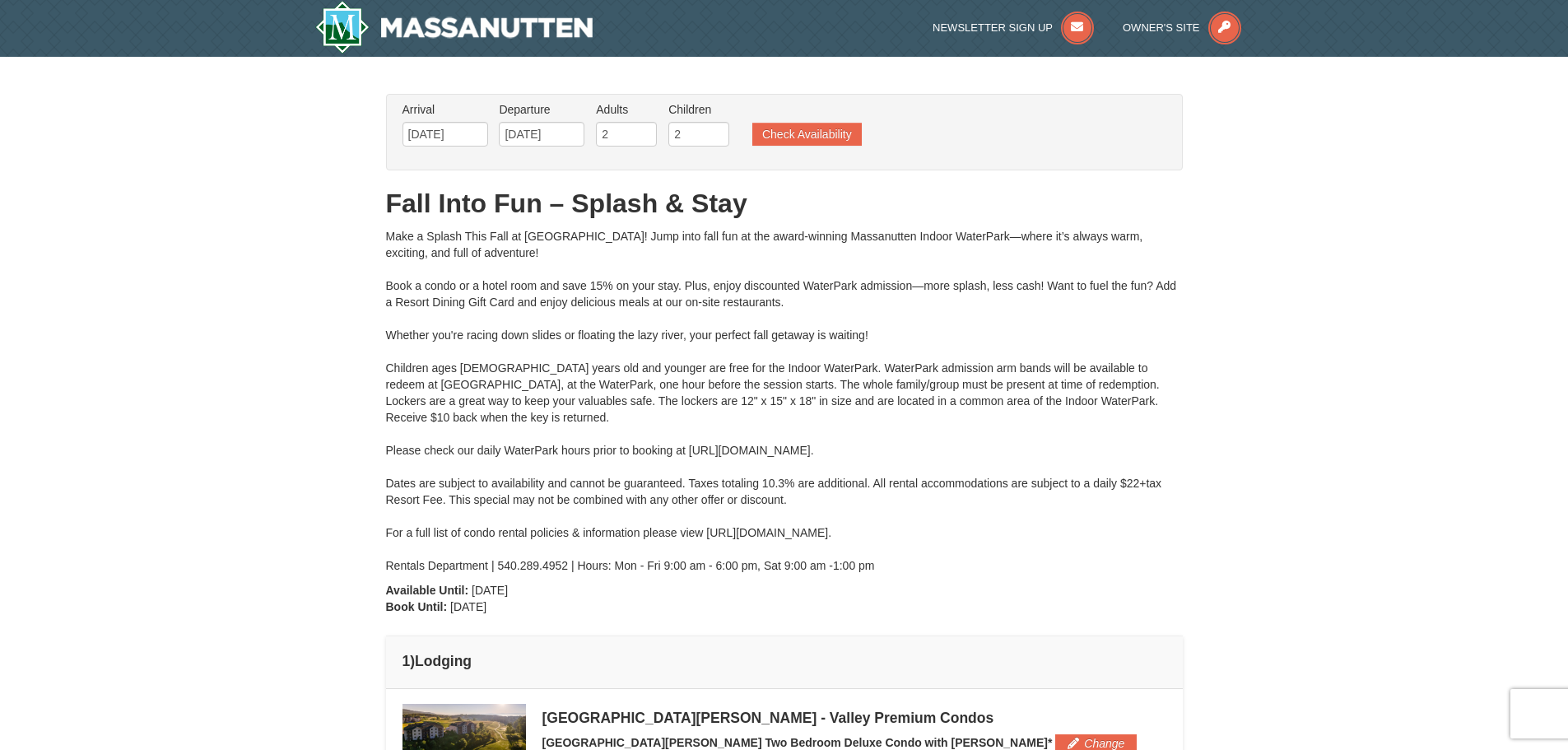
scroll to position [0, 0]
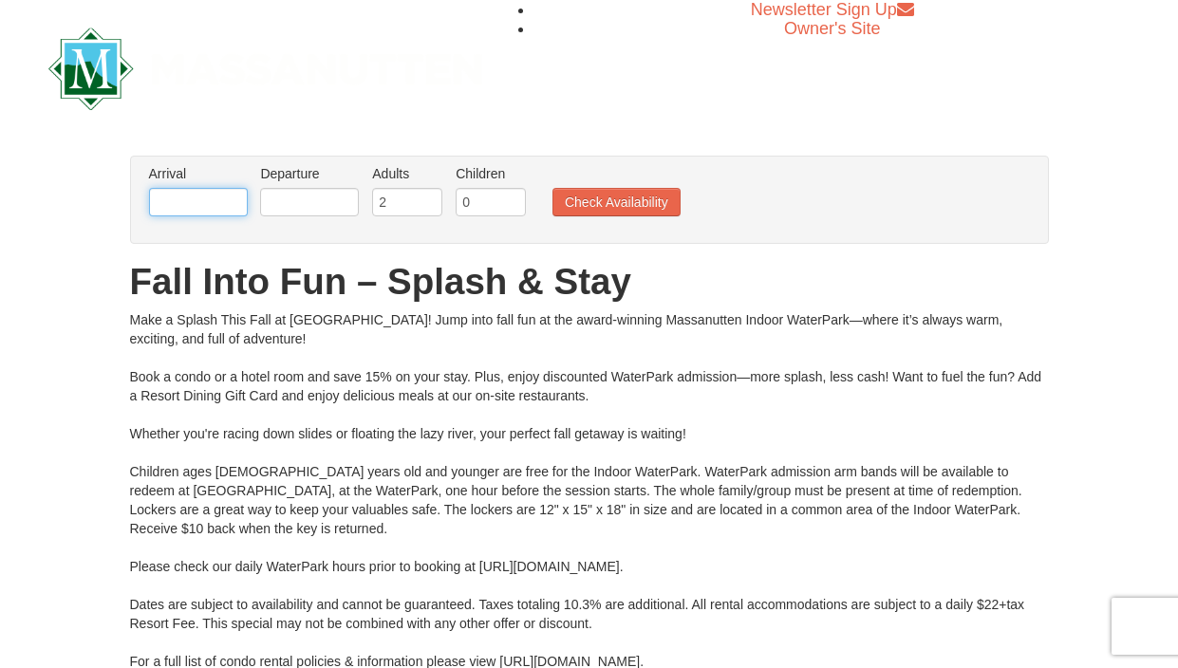
click at [210, 206] on input "text" at bounding box center [198, 202] width 99 height 28
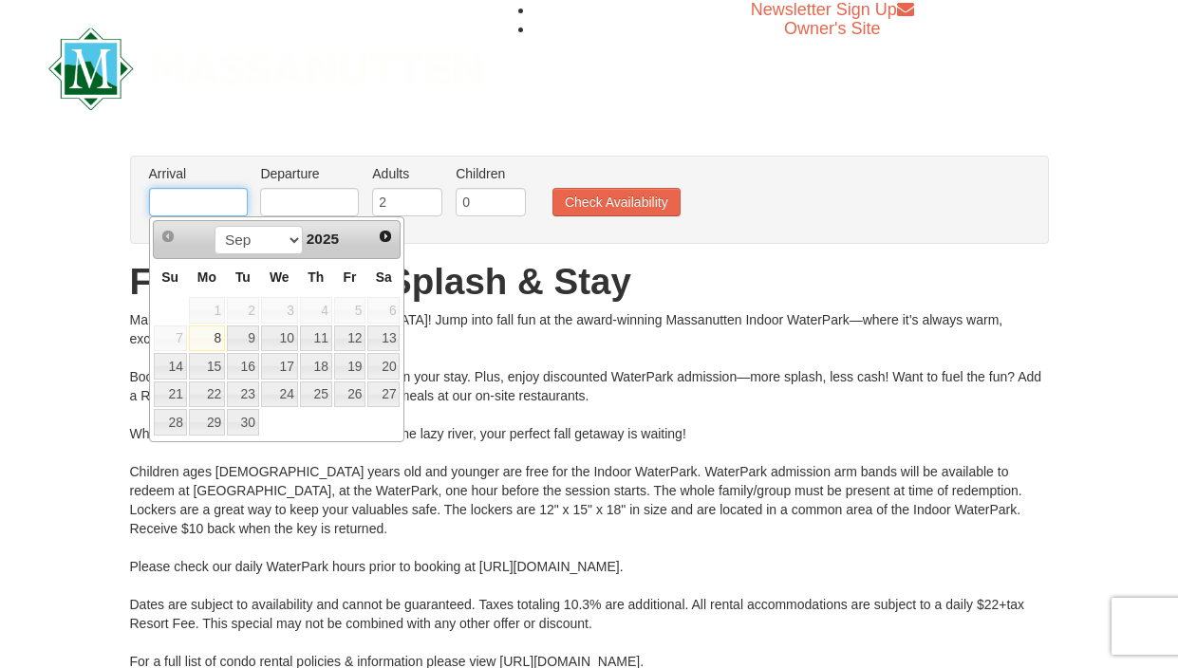
type input "[DATE]"
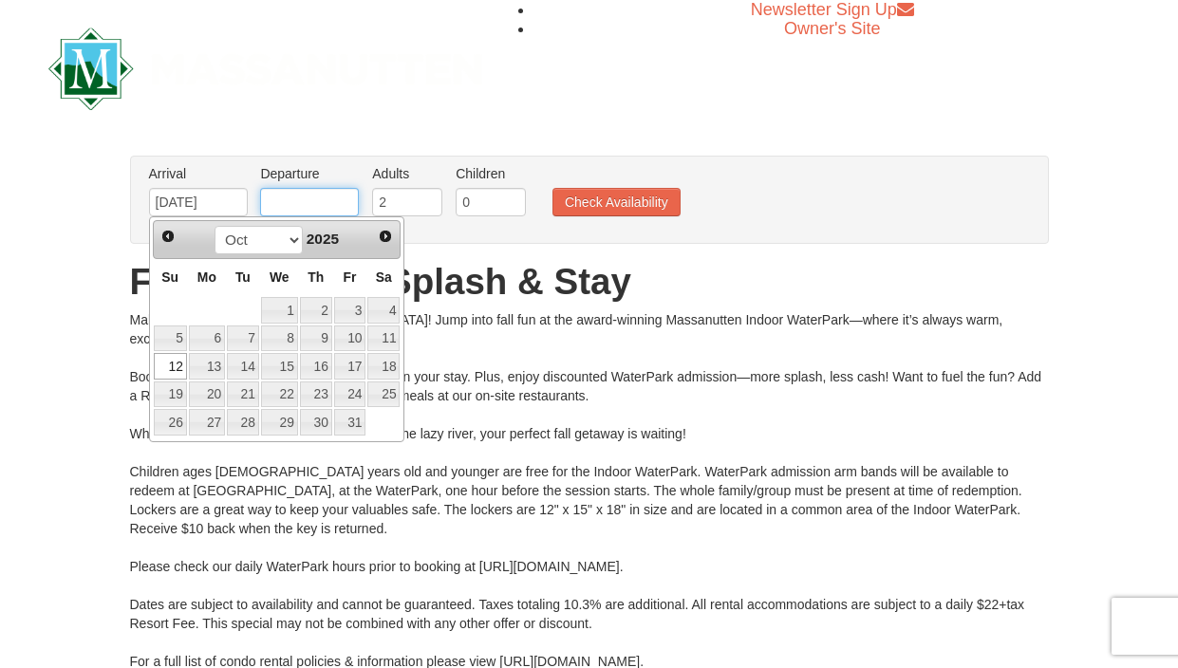
click at [309, 201] on input "text" at bounding box center [309, 202] width 99 height 28
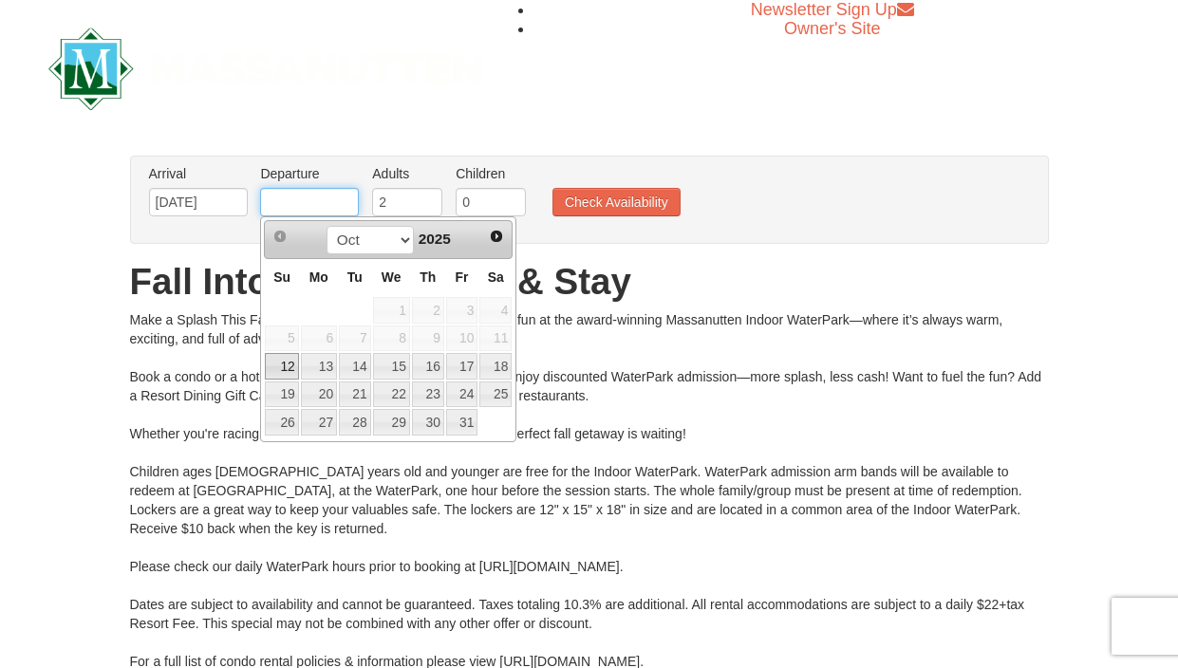
type input "[DATE]"
